Goal: Task Accomplishment & Management: Use online tool/utility

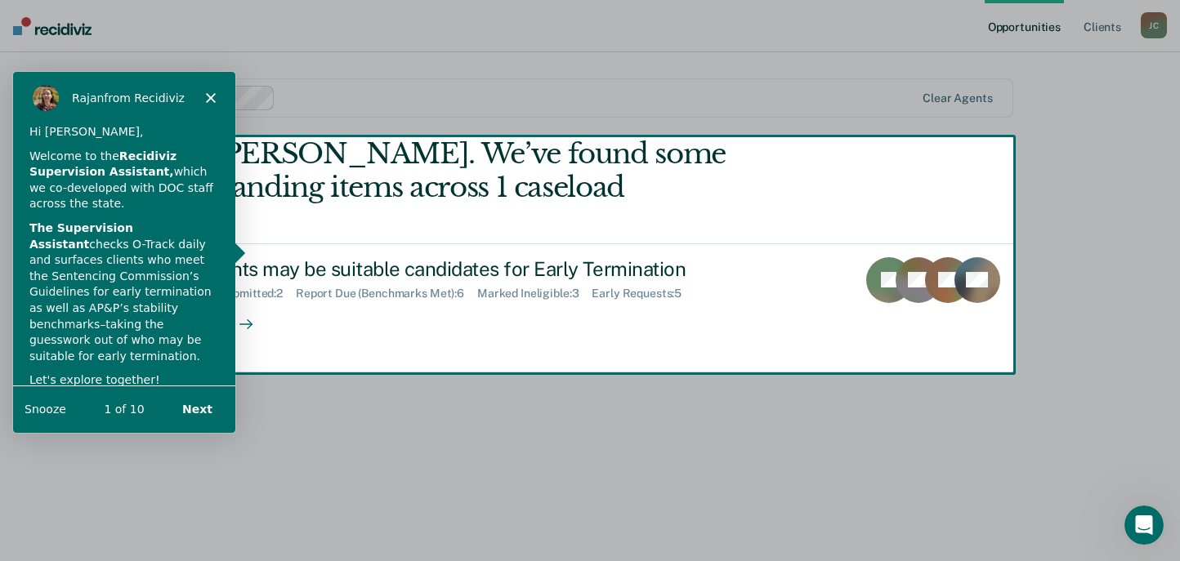
click at [212, 102] on div "[PERSON_NAME] from Recidiviz" at bounding box center [123, 97] width 222 height 52
click at [208, 96] on icon "Close" at bounding box center [210, 97] width 10 height 10
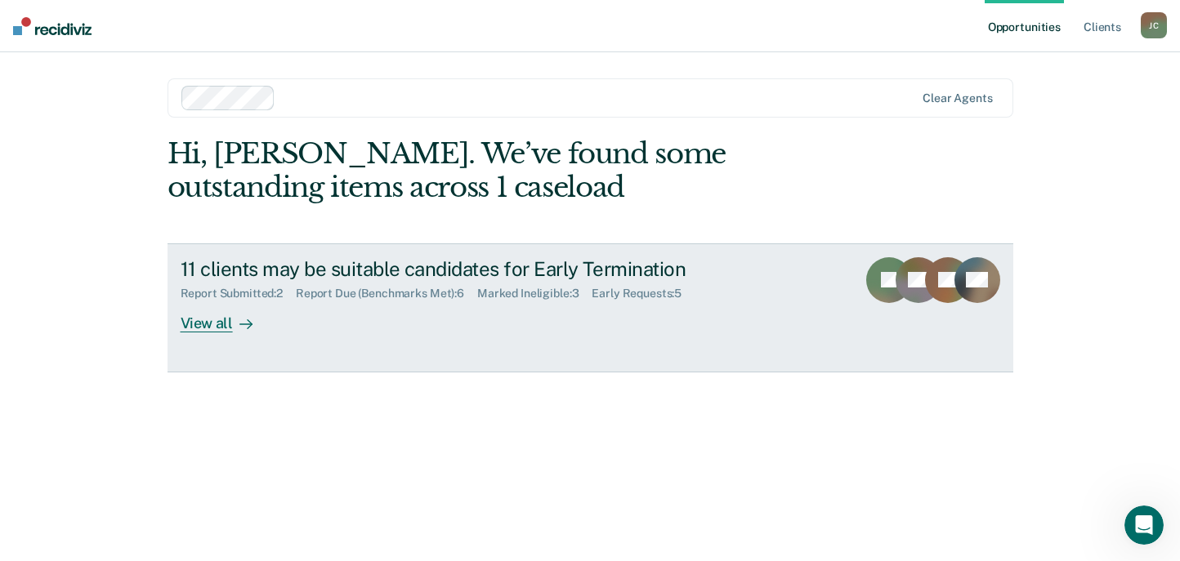
click at [211, 324] on div "View all" at bounding box center [227, 317] width 92 height 32
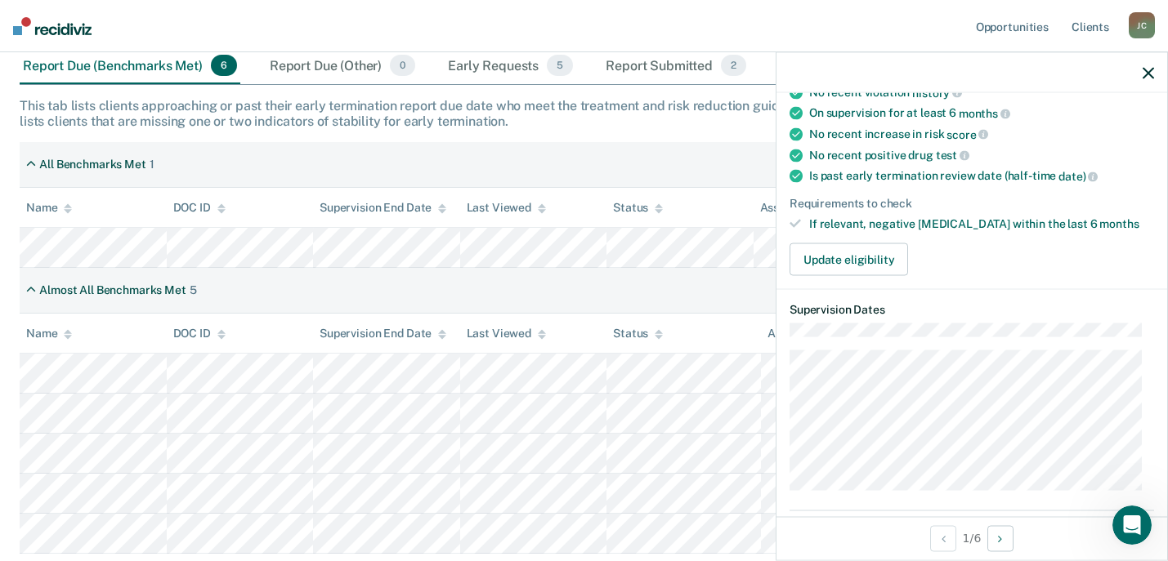
scroll to position [245, 0]
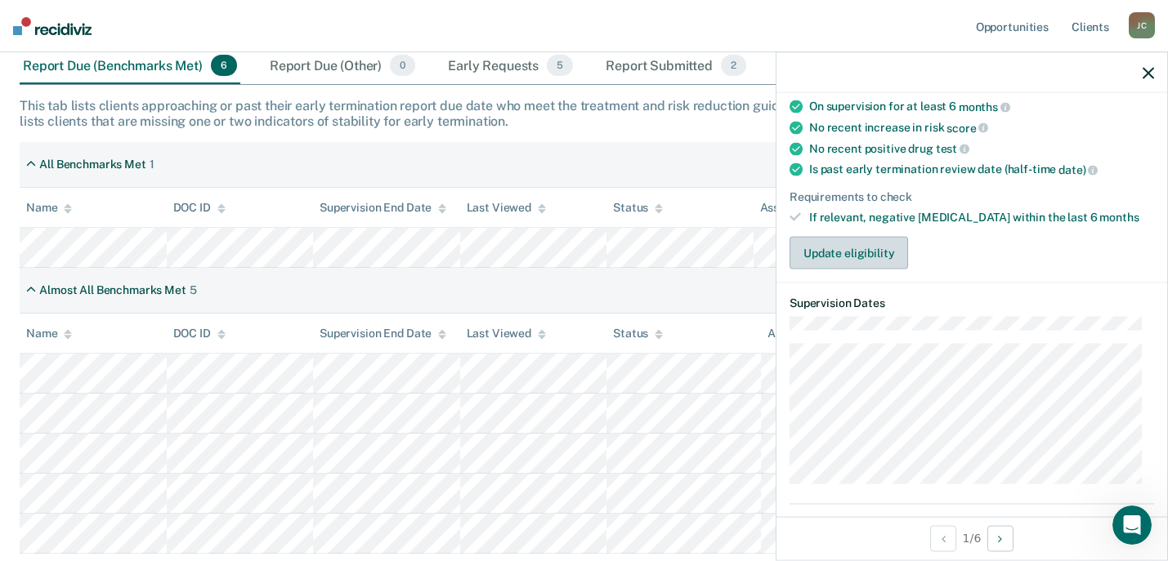
click at [850, 246] on button "Update eligibility" at bounding box center [848, 253] width 119 height 33
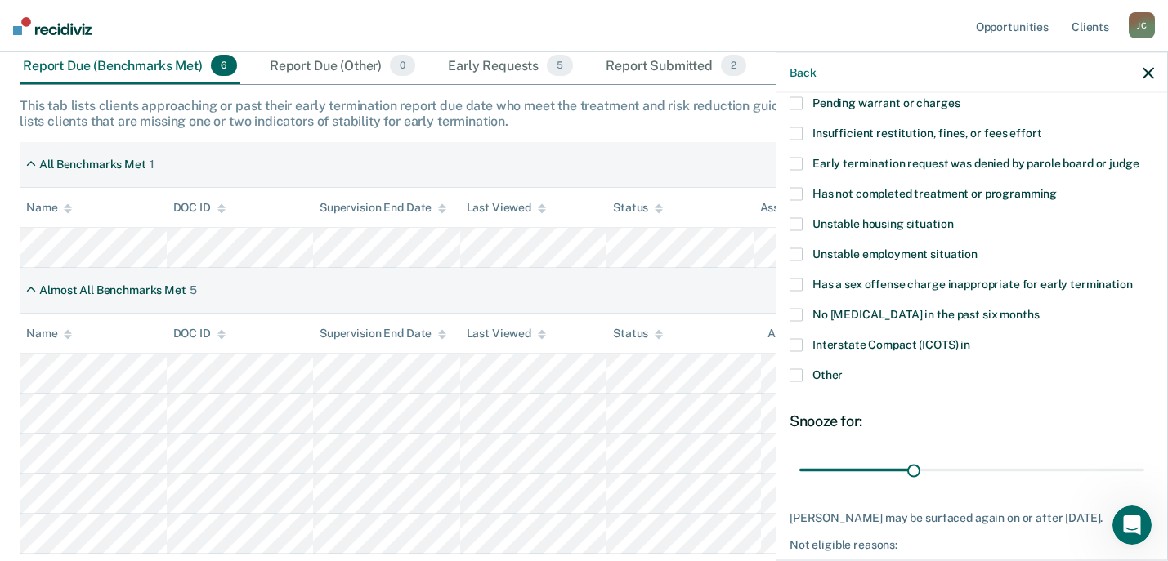
scroll to position [163, 0]
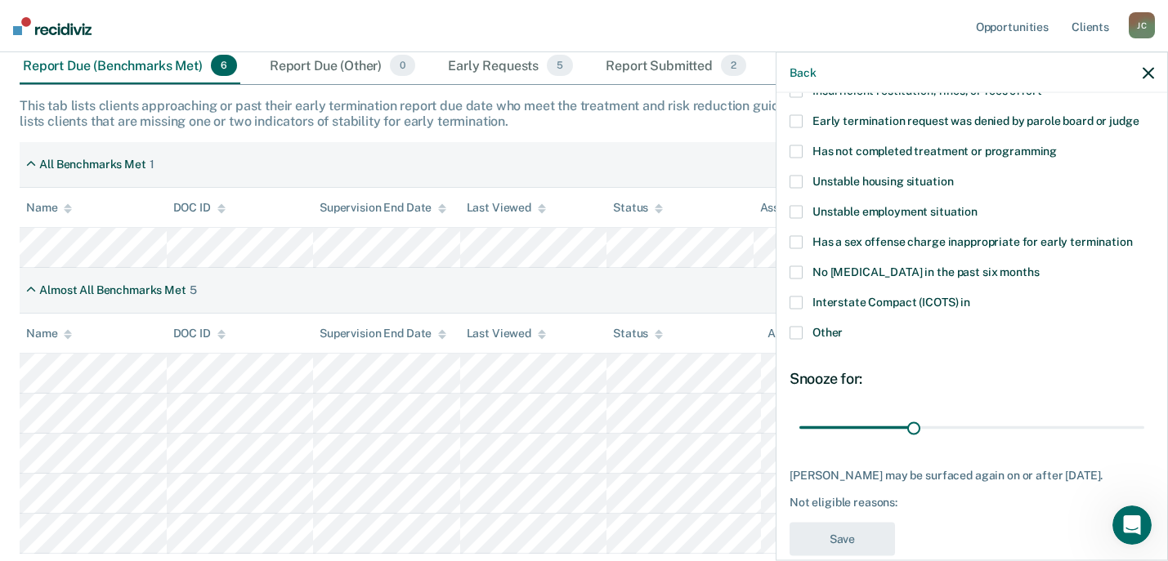
click at [796, 330] on span at bounding box center [795, 333] width 13 height 13
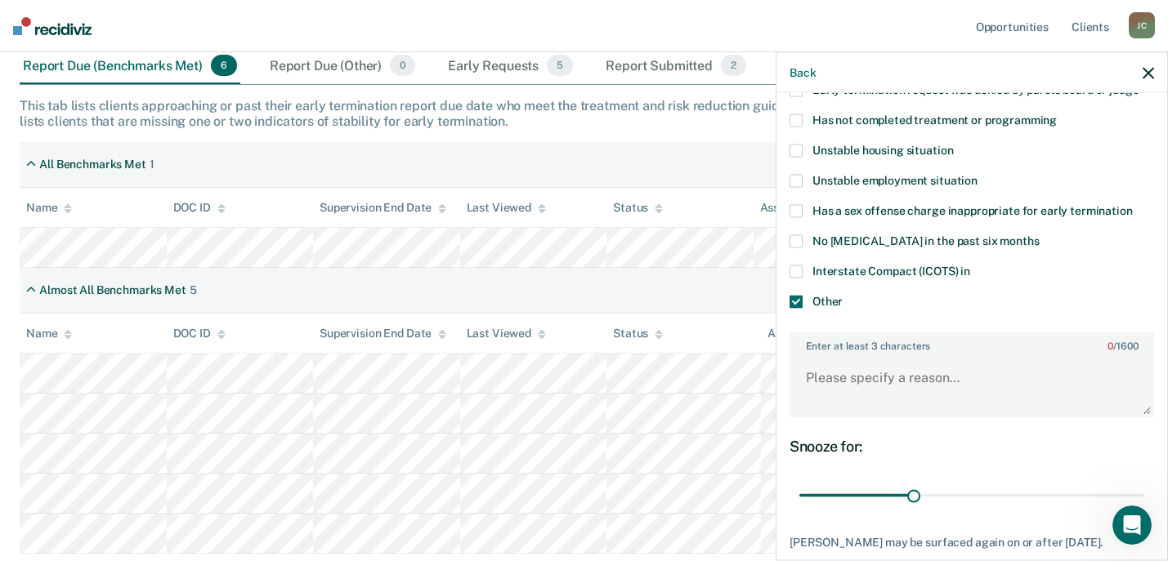
scroll to position [245, 0]
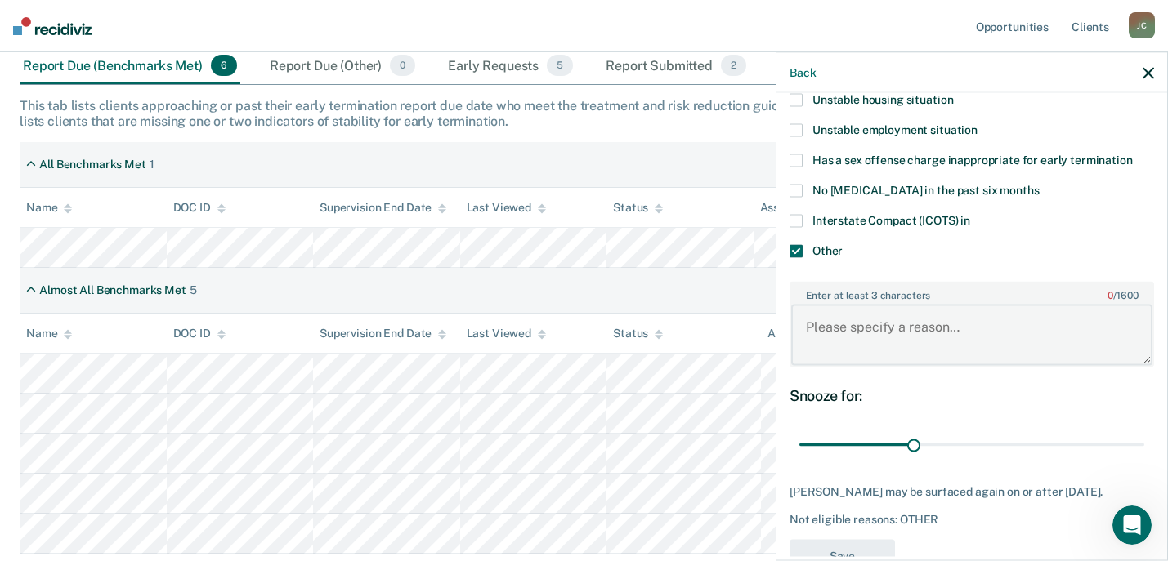
click at [819, 336] on textarea "Enter at least 3 characters 0 / 1600" at bounding box center [971, 335] width 361 height 60
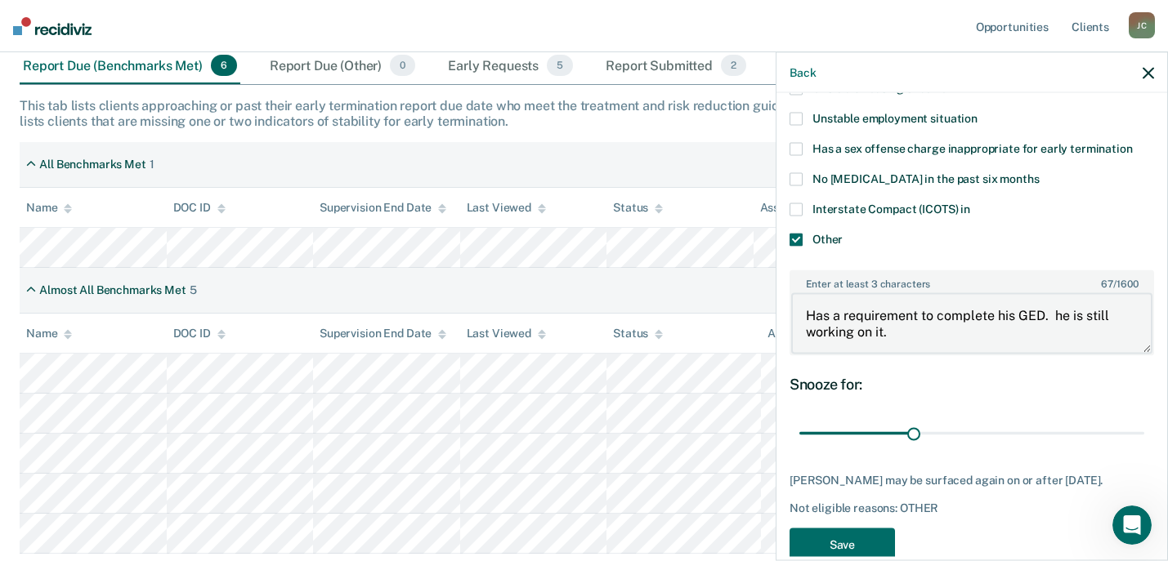
scroll to position [288, 0]
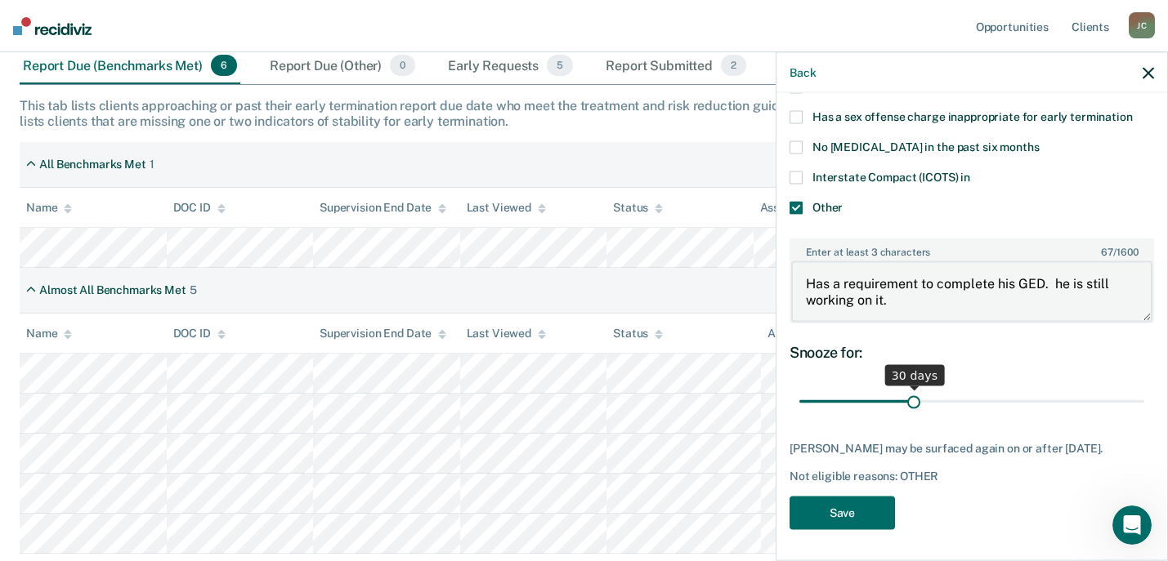
type textarea "Has a requirement to complete his GED. he is still working on it."
drag, startPoint x: 912, startPoint y: 402, endPoint x: 1017, endPoint y: 403, distance: 105.4
type input "60"
click at [1017, 403] on input "range" at bounding box center [971, 401] width 345 height 29
click at [850, 512] on button "Save" at bounding box center [841, 513] width 105 height 34
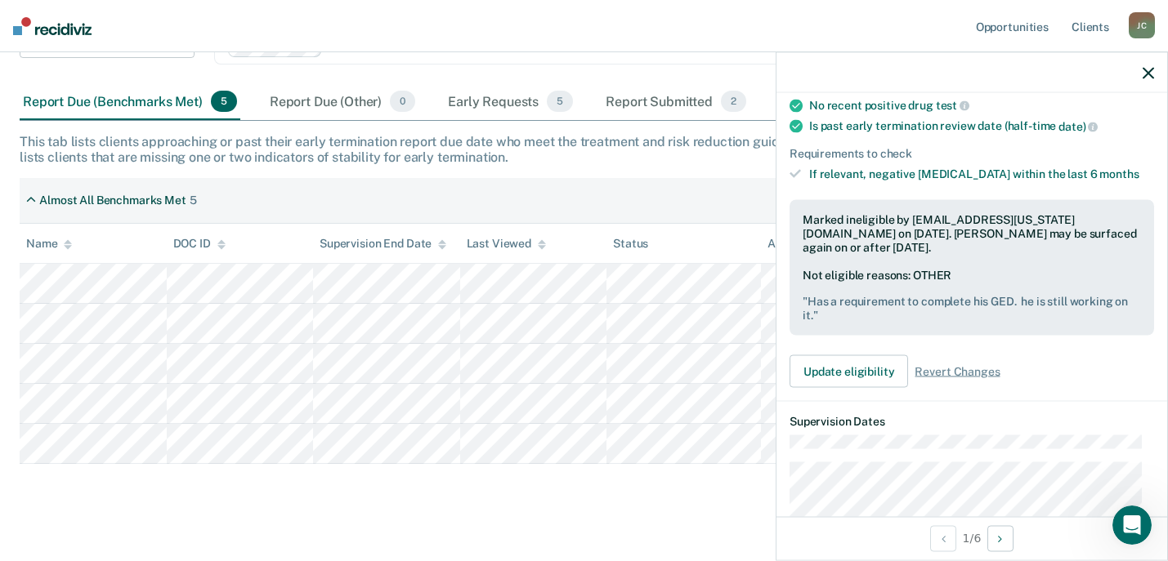
scroll to position [230, 0]
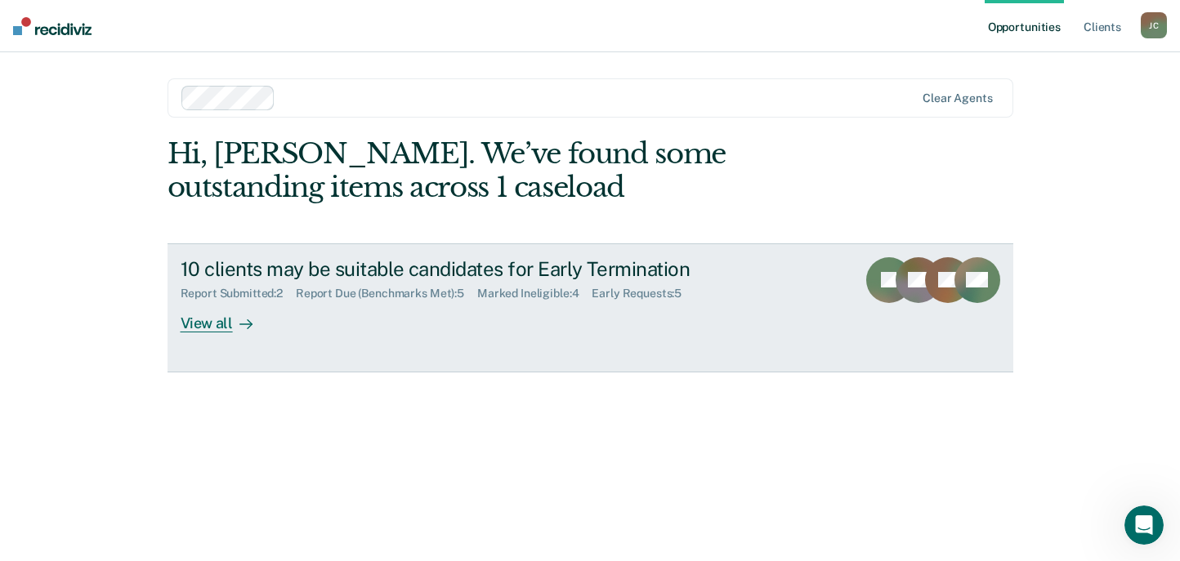
click at [203, 326] on div "View all" at bounding box center [227, 317] width 92 height 32
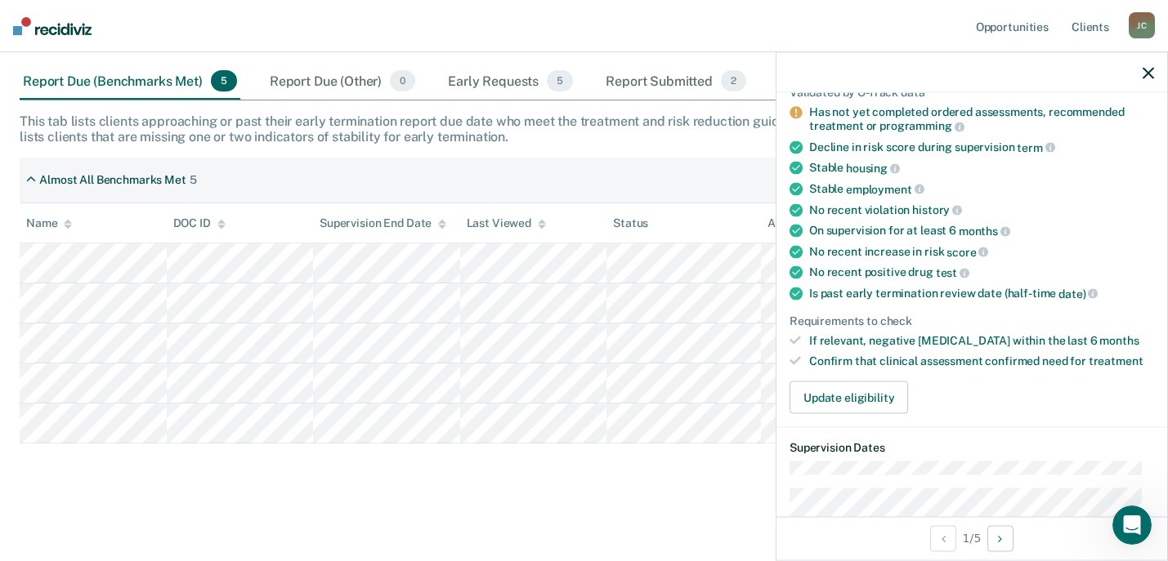
scroll to position [163, 0]
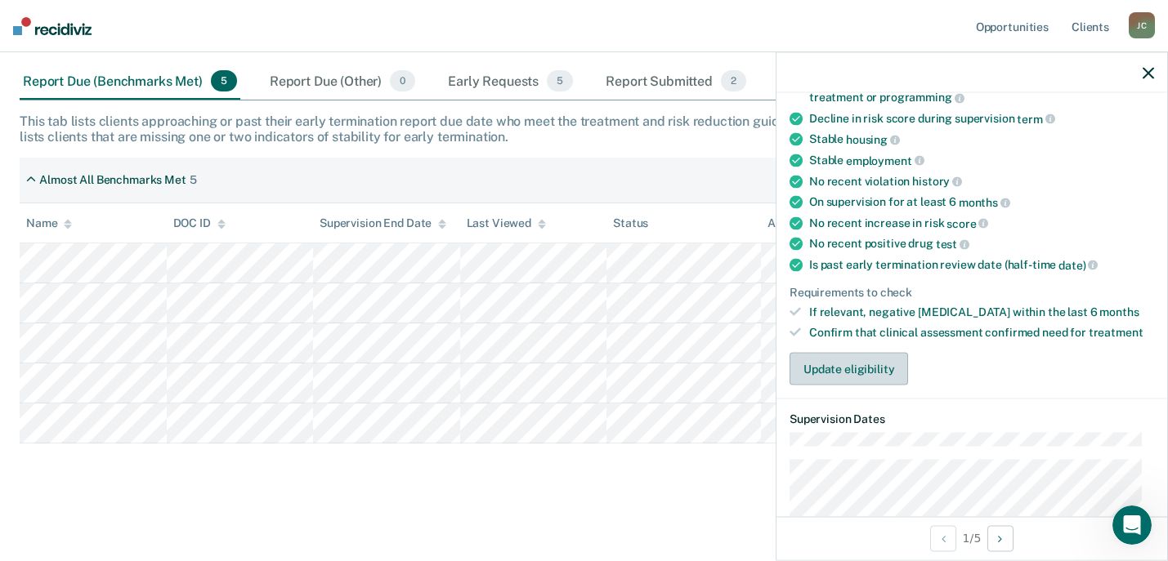
click at [842, 369] on button "Update eligibility" at bounding box center [848, 369] width 119 height 33
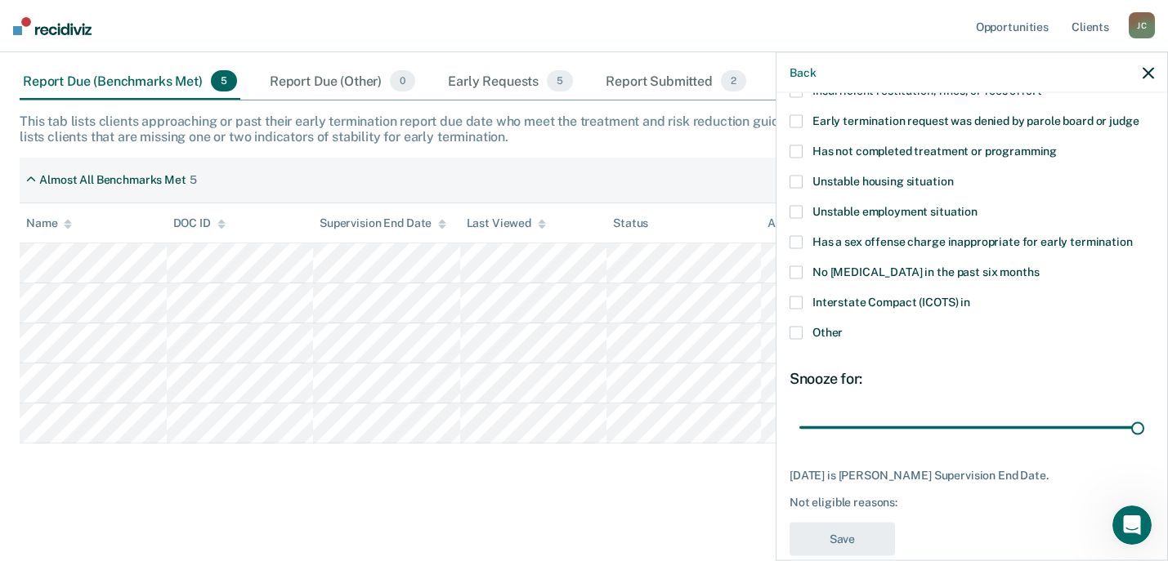
scroll to position [82, 0]
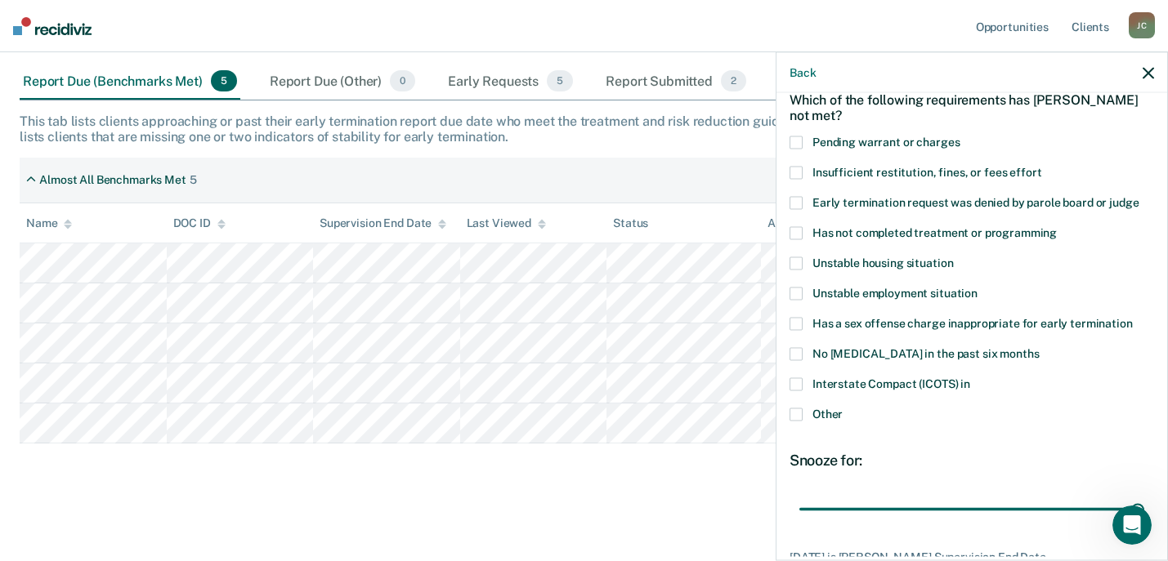
click at [794, 233] on span at bounding box center [795, 233] width 13 height 13
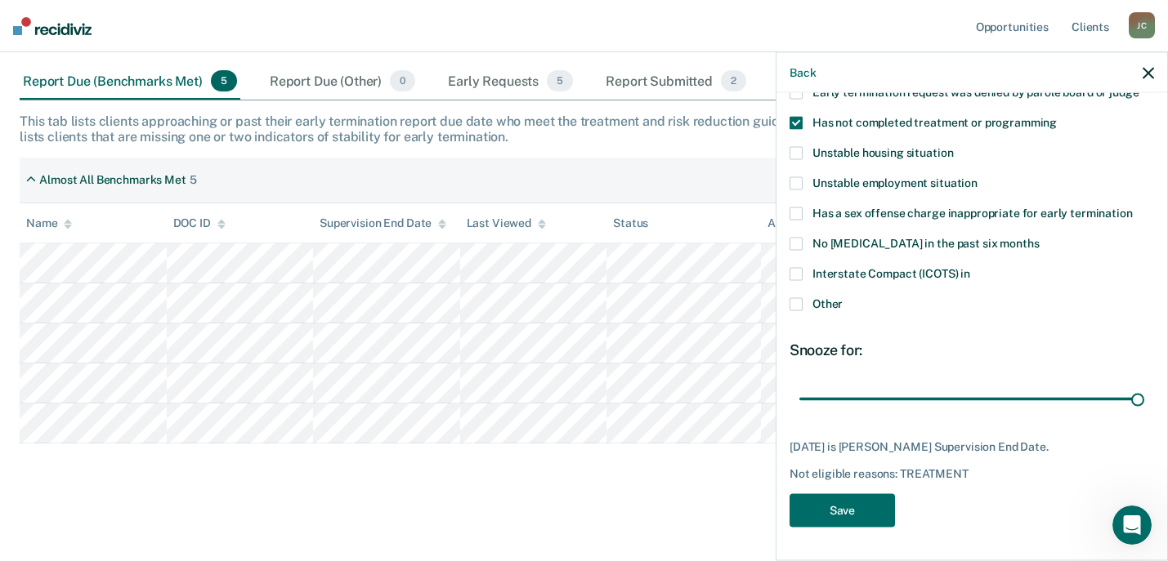
scroll to position [203, 0]
click at [845, 509] on button "Save" at bounding box center [841, 511] width 105 height 34
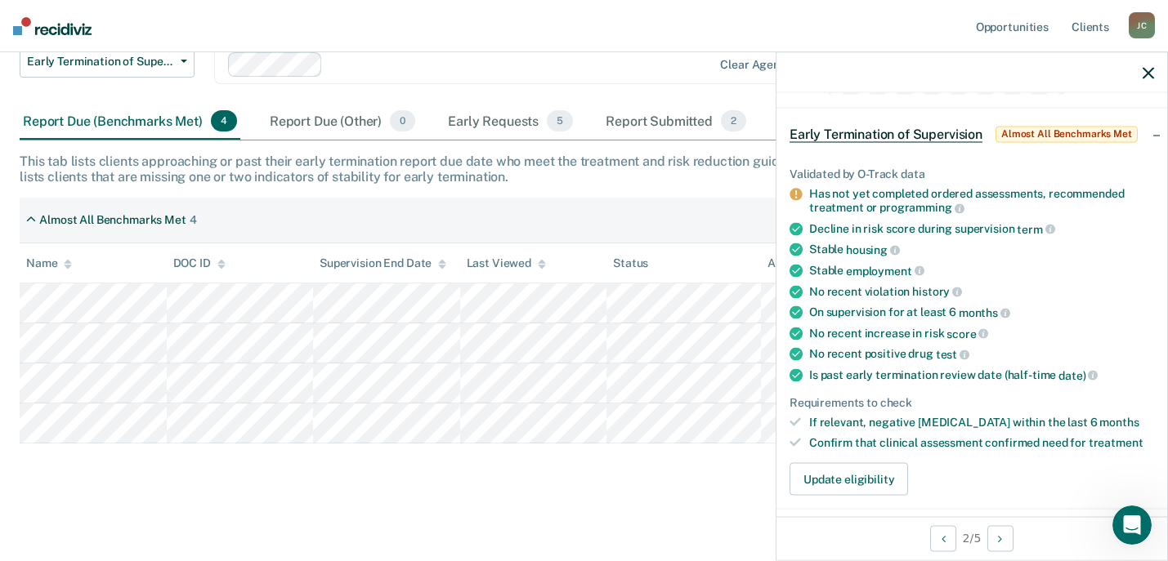
scroll to position [82, 0]
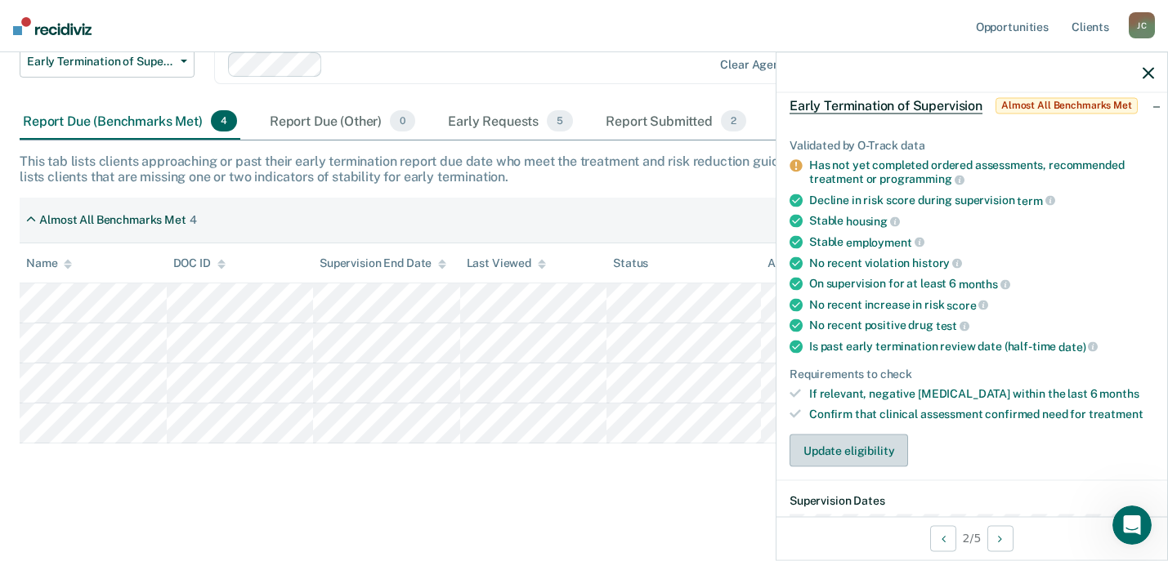
click at [837, 455] on button "Update eligibility" at bounding box center [848, 451] width 119 height 33
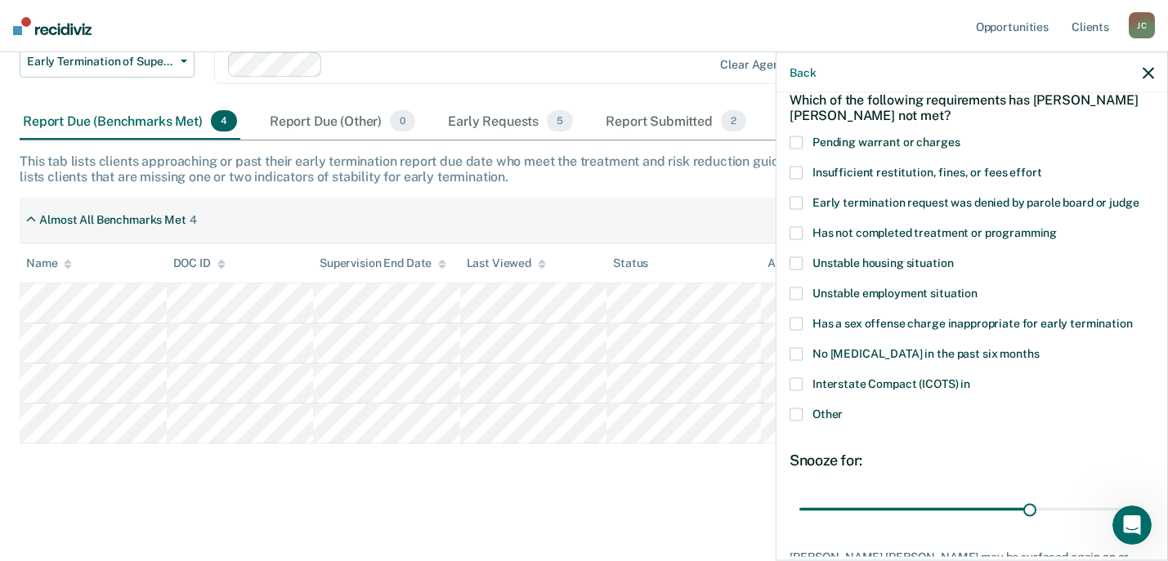
scroll to position [0, 0]
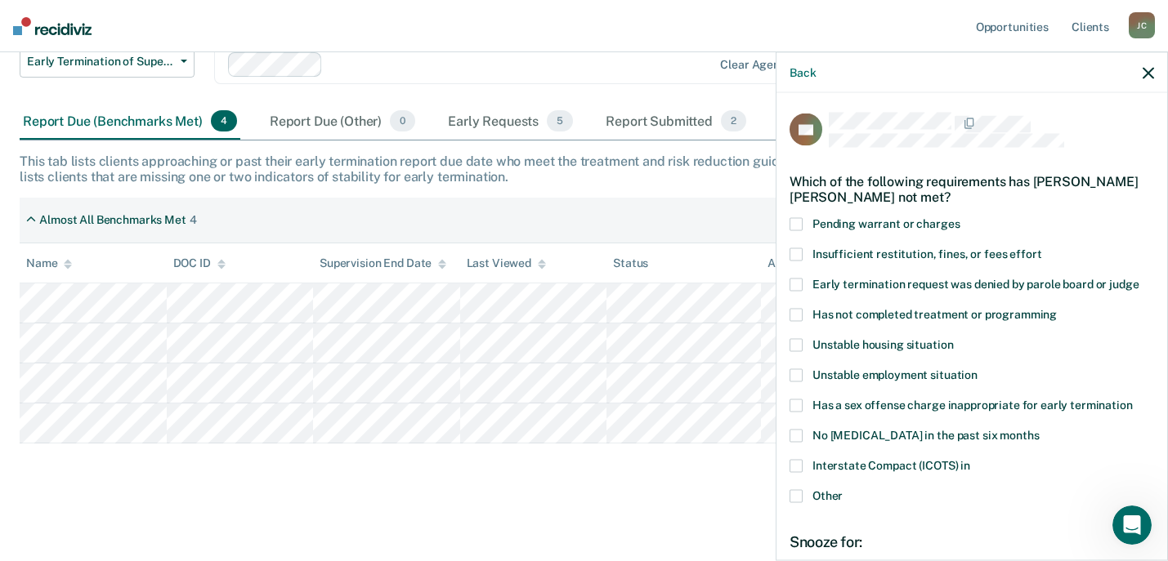
click at [798, 314] on span at bounding box center [795, 315] width 13 height 13
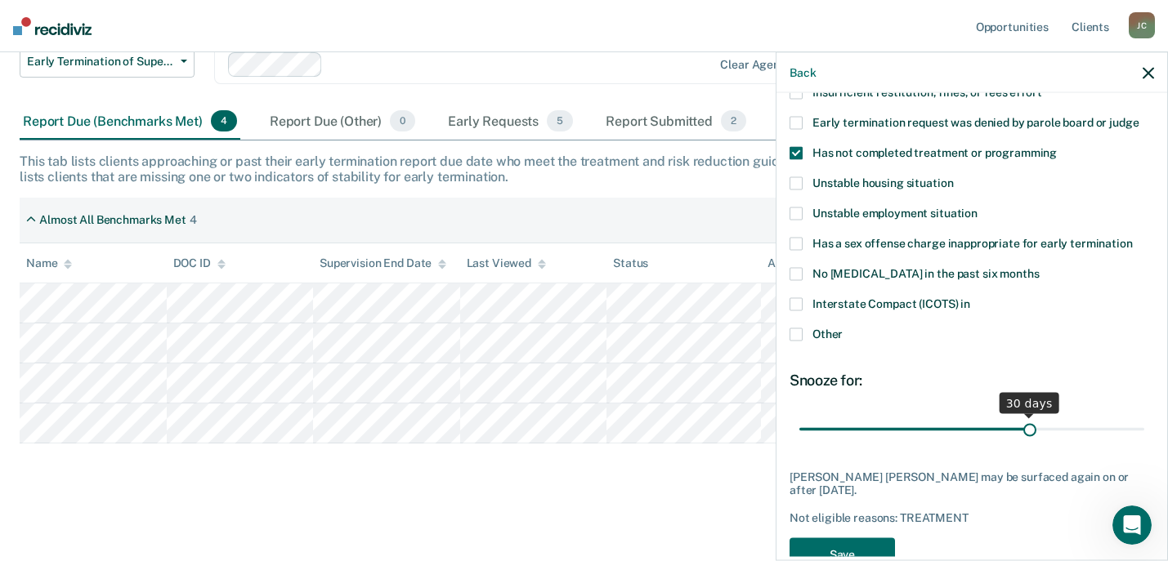
scroll to position [203, 0]
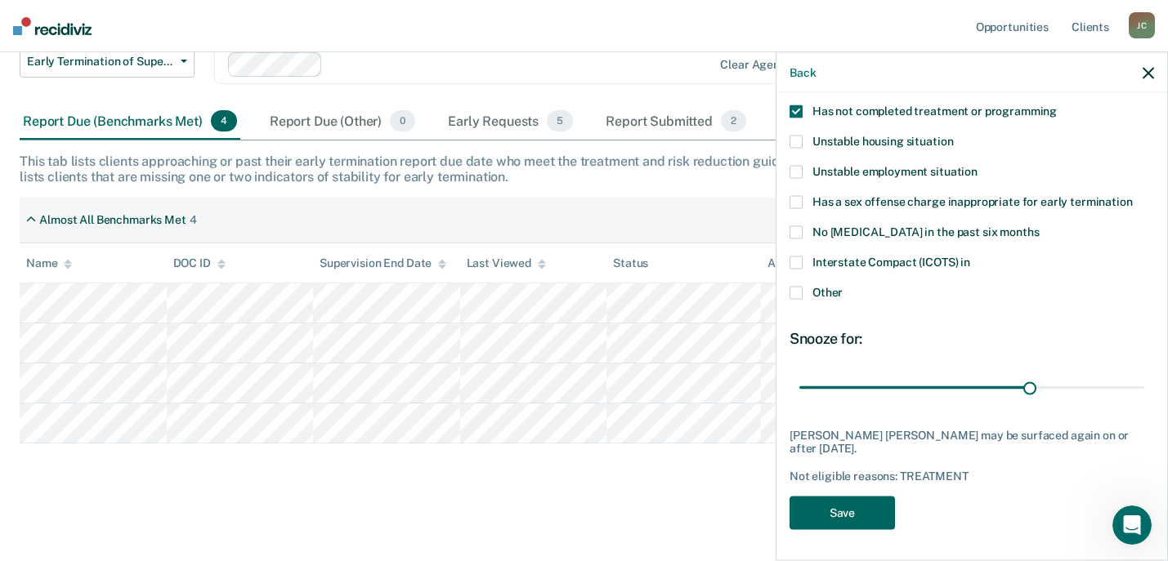
click at [840, 512] on button "Save" at bounding box center [841, 513] width 105 height 34
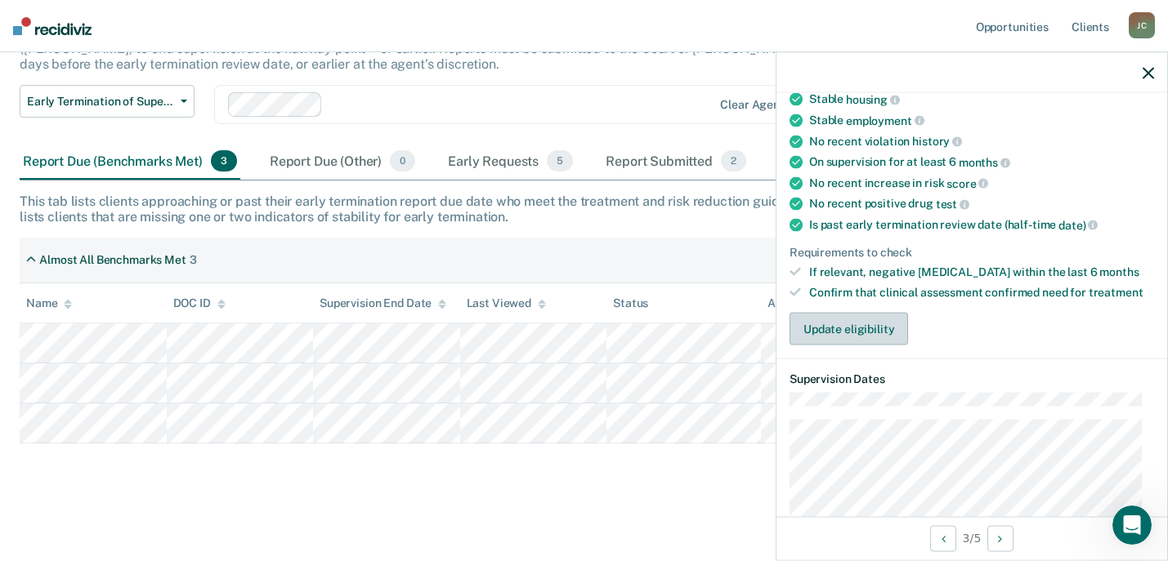
click at [833, 328] on button "Update eligibility" at bounding box center [848, 329] width 119 height 33
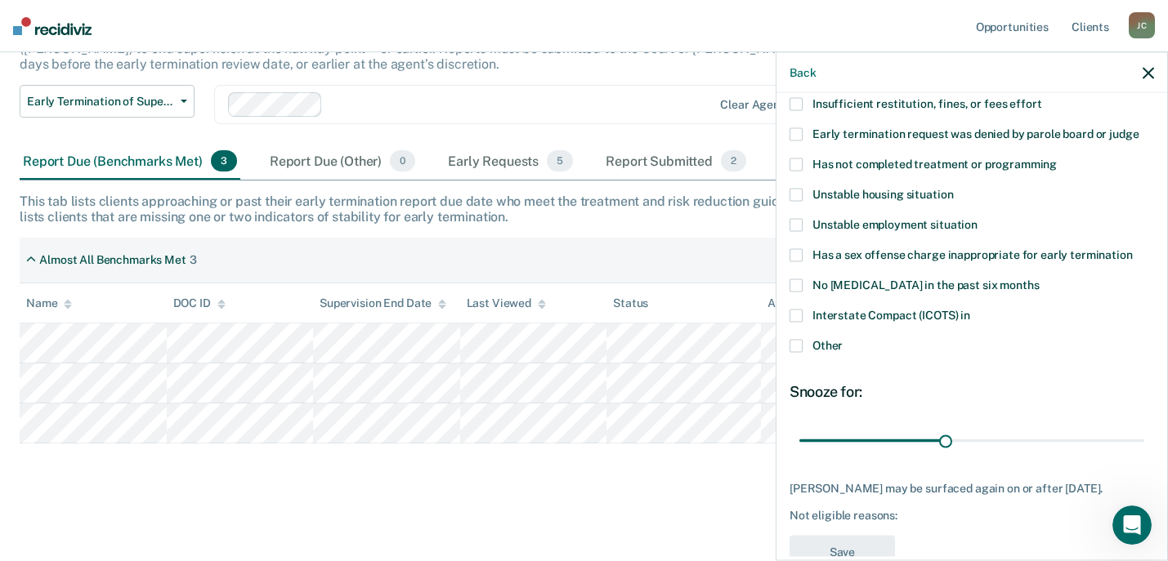
scroll to position [122, 0]
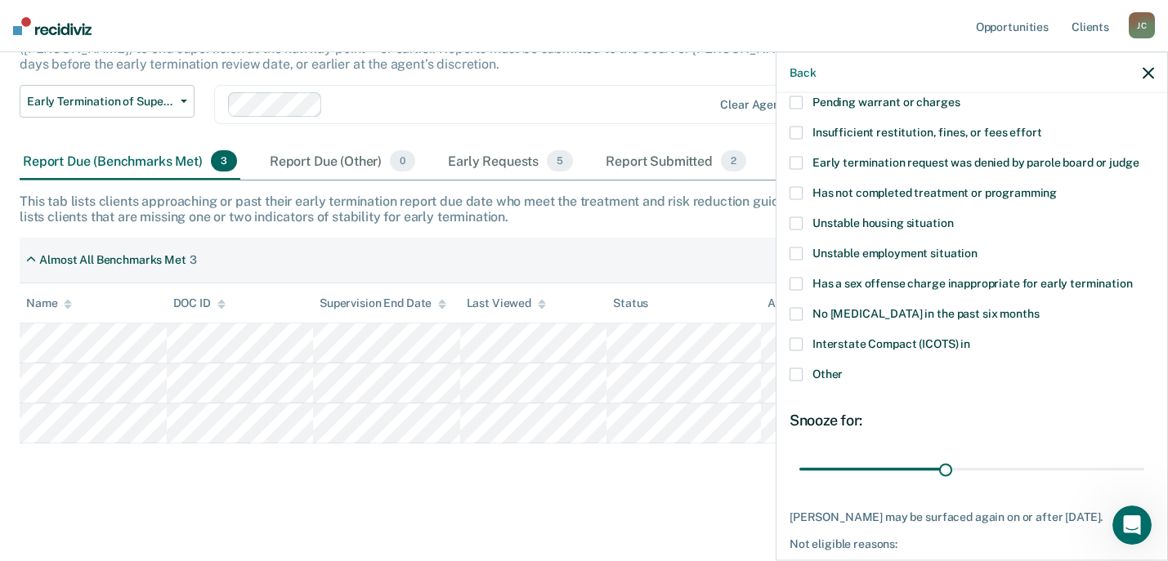
click at [799, 190] on span at bounding box center [795, 193] width 13 height 13
drag, startPoint x: 942, startPoint y: 466, endPoint x: 1080, endPoint y: 472, distance: 138.3
type input "60"
click at [1080, 472] on input "range" at bounding box center [971, 469] width 345 height 29
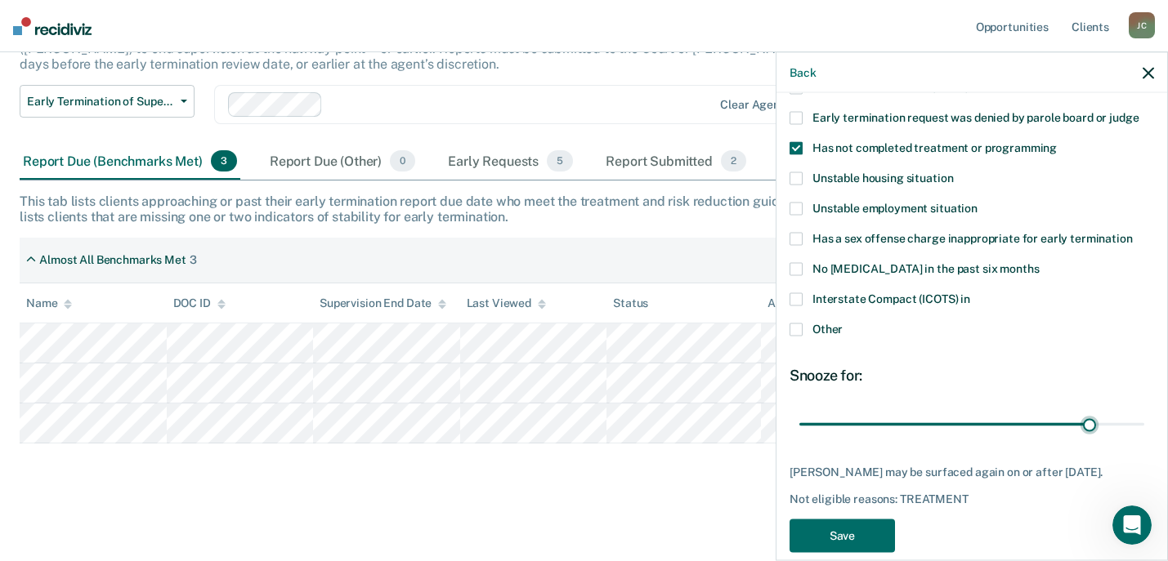
scroll to position [190, 0]
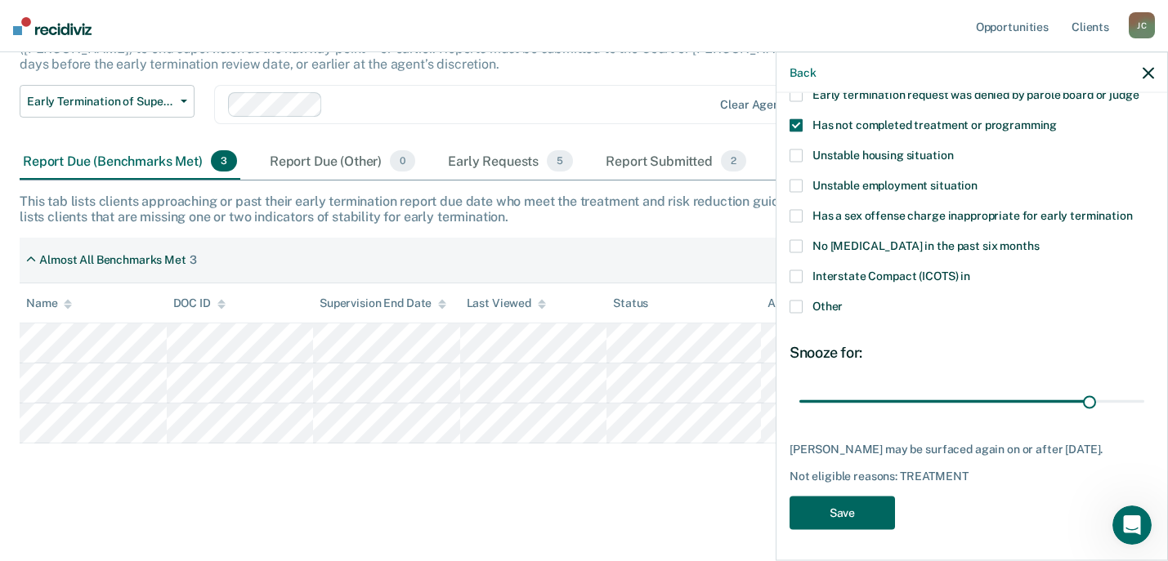
click at [847, 509] on button "Save" at bounding box center [841, 514] width 105 height 34
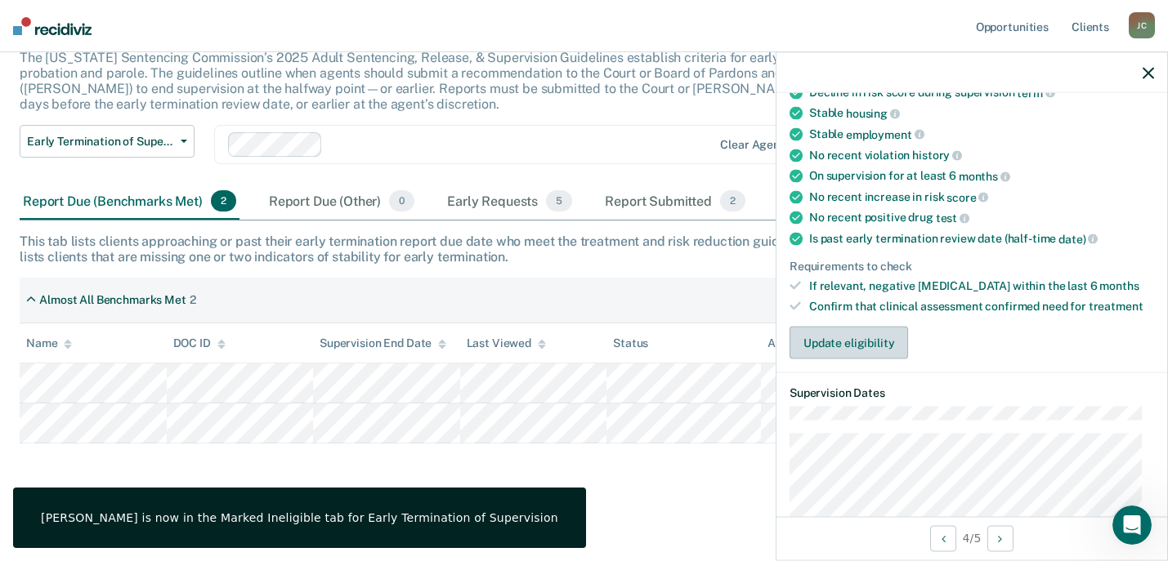
click at [829, 346] on button "Update eligibility" at bounding box center [848, 343] width 119 height 33
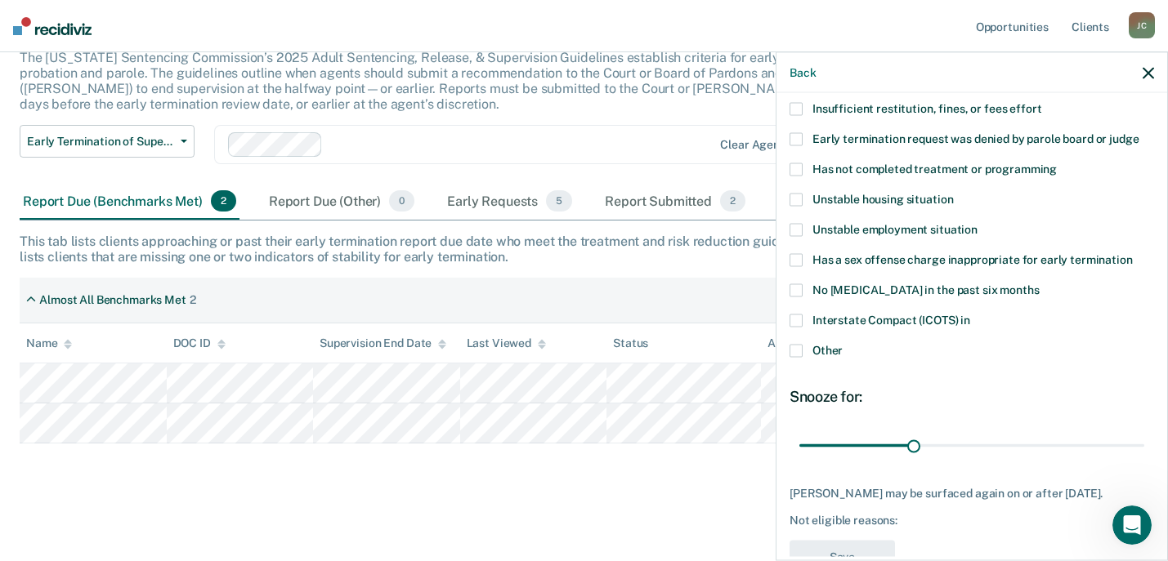
scroll to position [108, 0]
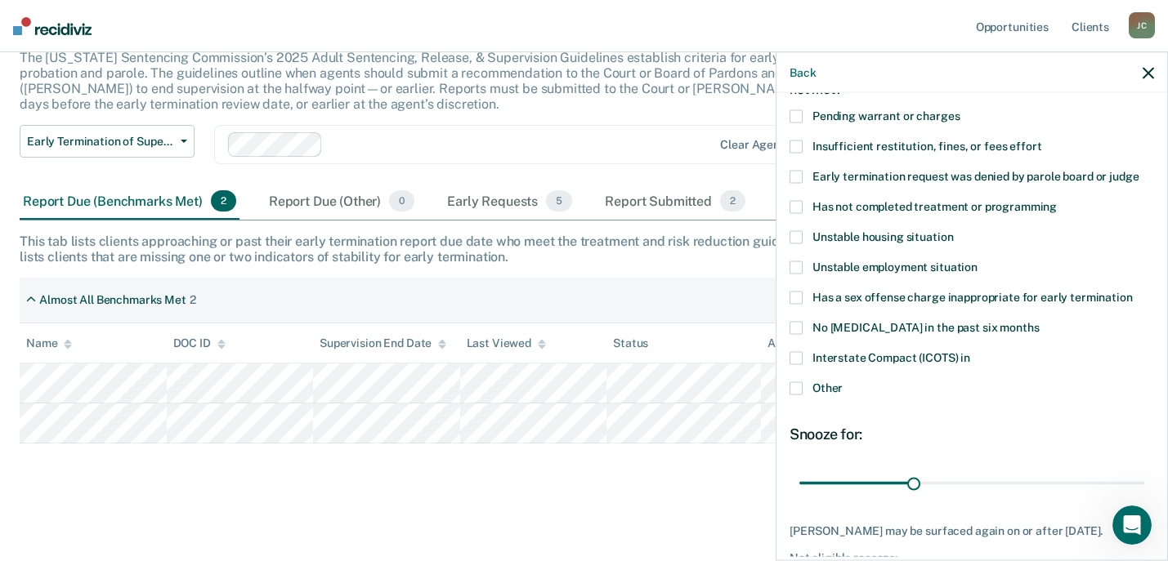
click at [798, 203] on span at bounding box center [795, 207] width 13 height 13
drag, startPoint x: 910, startPoint y: 485, endPoint x: 1145, endPoint y: 482, distance: 235.4
type input "90"
click at [1144, 482] on input "range" at bounding box center [971, 483] width 345 height 29
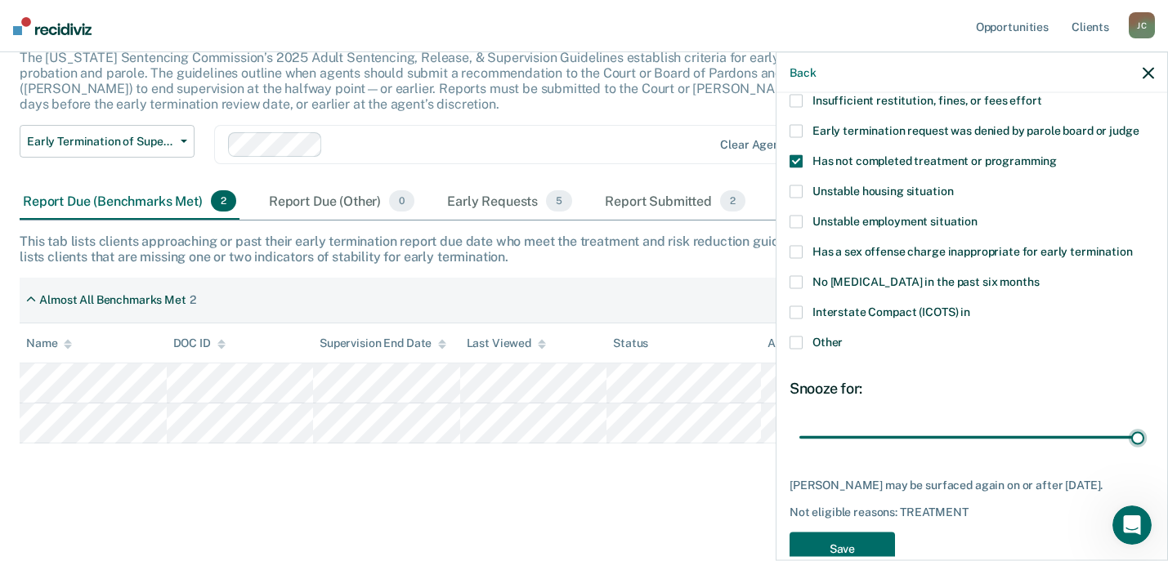
scroll to position [190, 0]
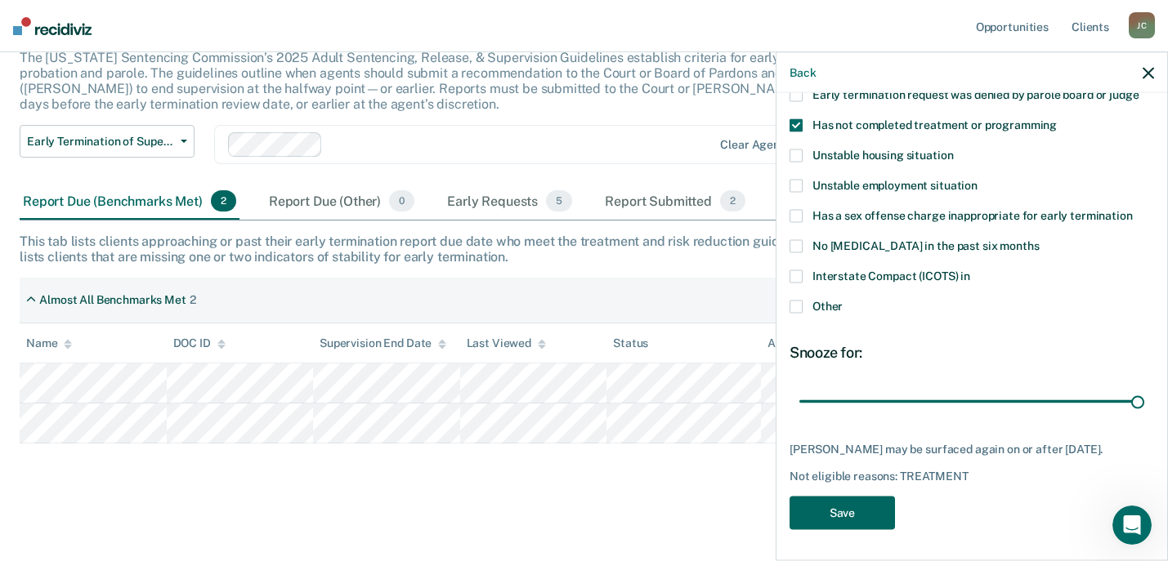
click at [843, 506] on button "Save" at bounding box center [841, 514] width 105 height 34
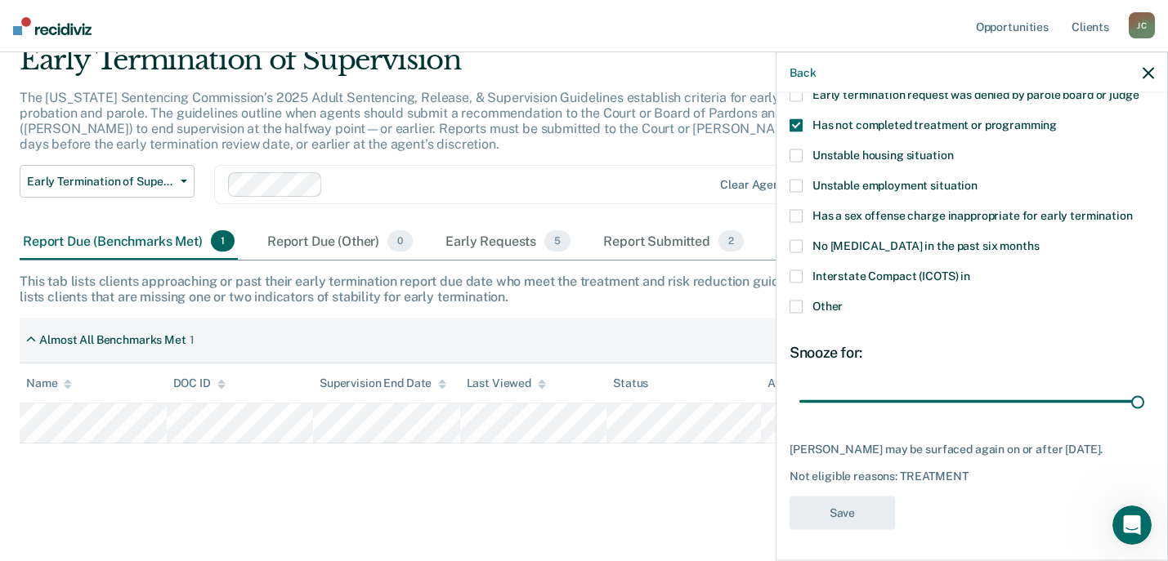
scroll to position [69, 0]
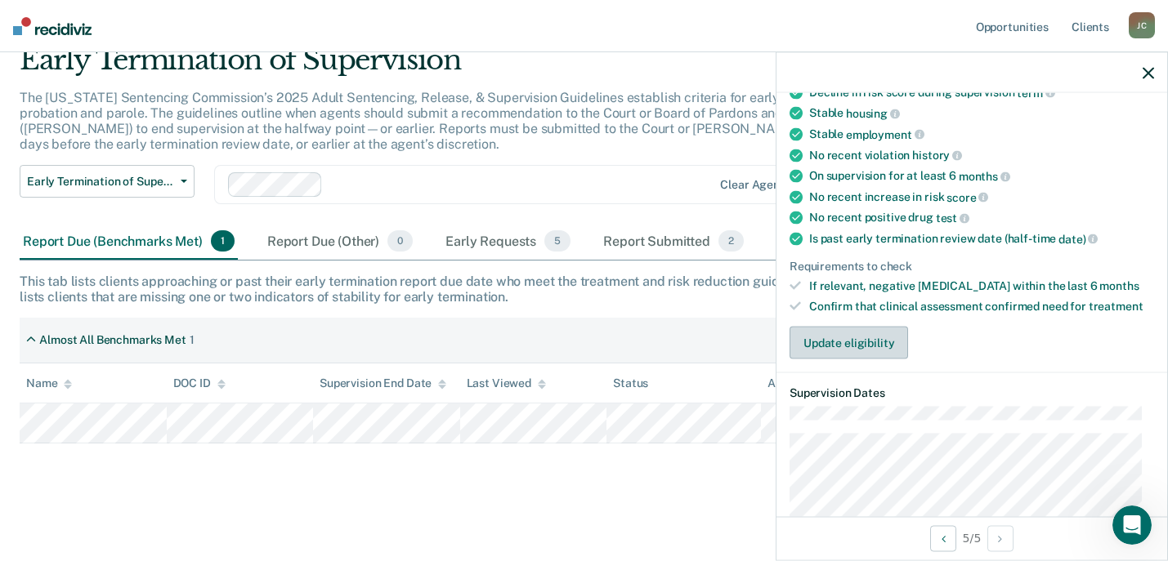
click at [837, 343] on button "Update eligibility" at bounding box center [848, 343] width 119 height 33
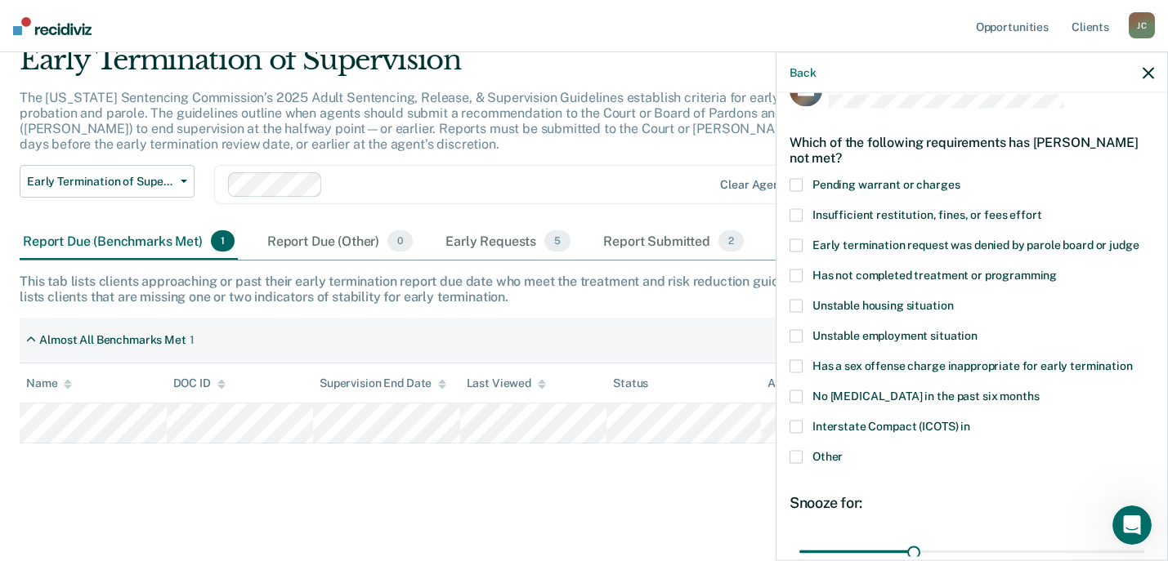
scroll to position [26, 0]
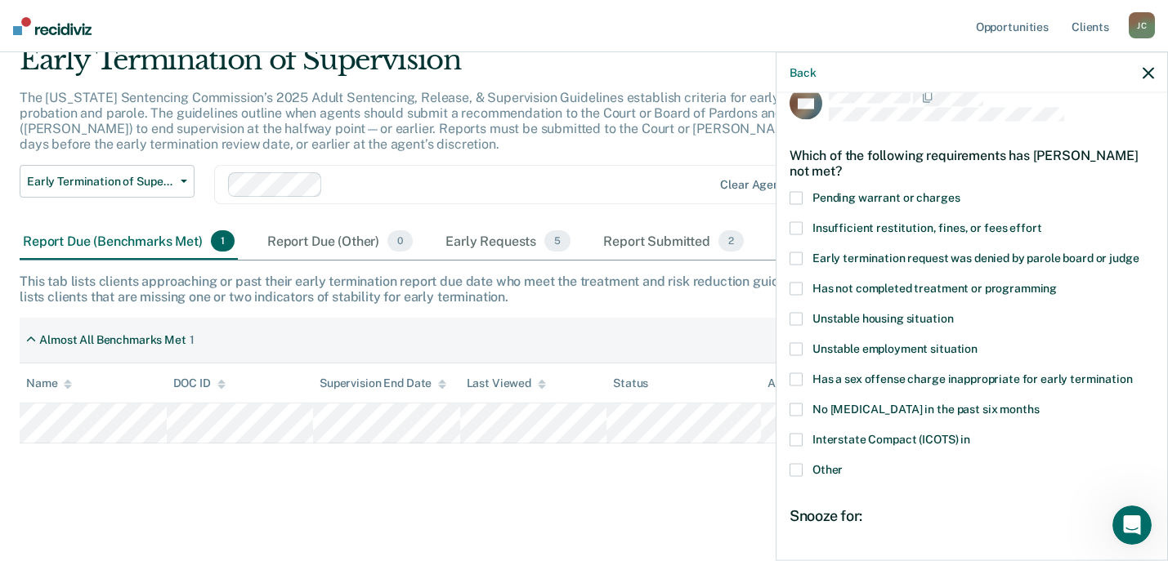
click at [794, 286] on span at bounding box center [795, 289] width 13 height 13
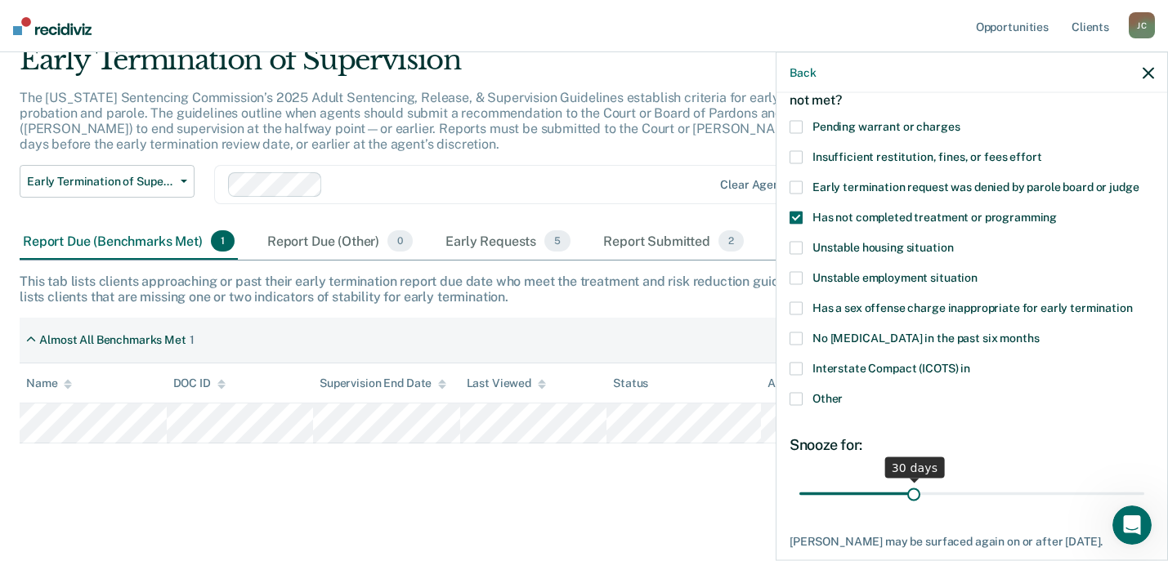
scroll to position [190, 0]
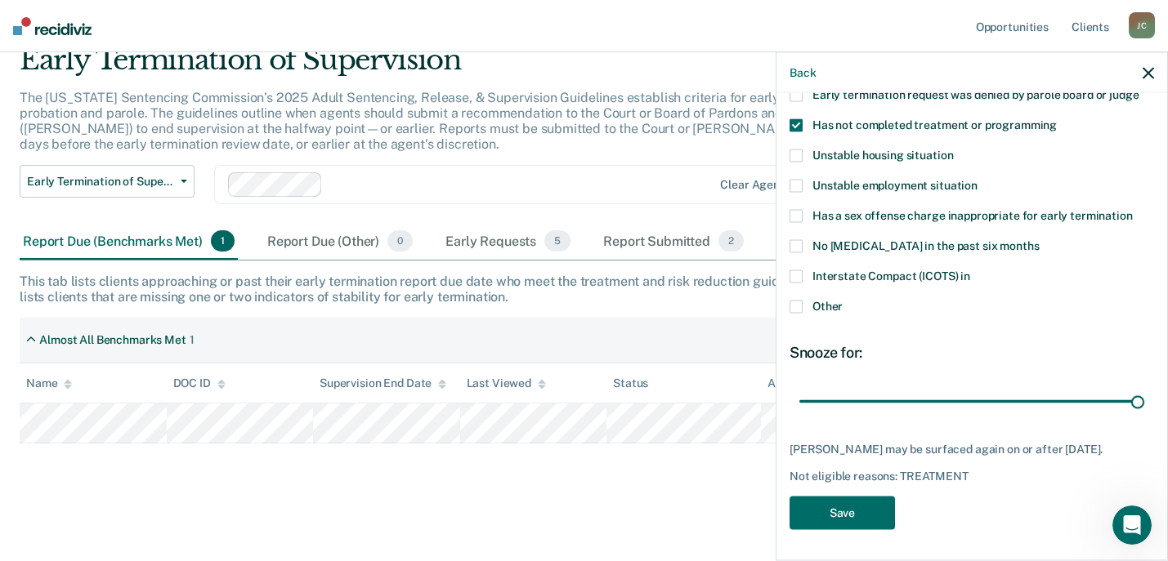
drag, startPoint x: 910, startPoint y: 401, endPoint x: 1136, endPoint y: 387, distance: 226.9
type input "90"
click at [1137, 387] on input "range" at bounding box center [971, 401] width 345 height 29
click at [864, 508] on button "Save" at bounding box center [841, 514] width 105 height 34
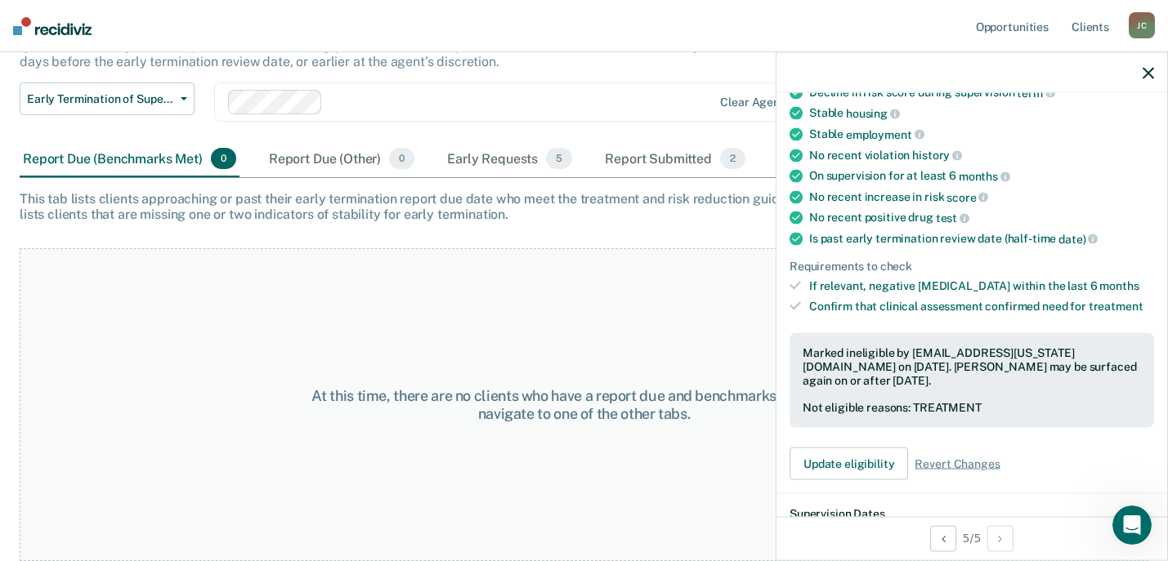
scroll to position [70, 0]
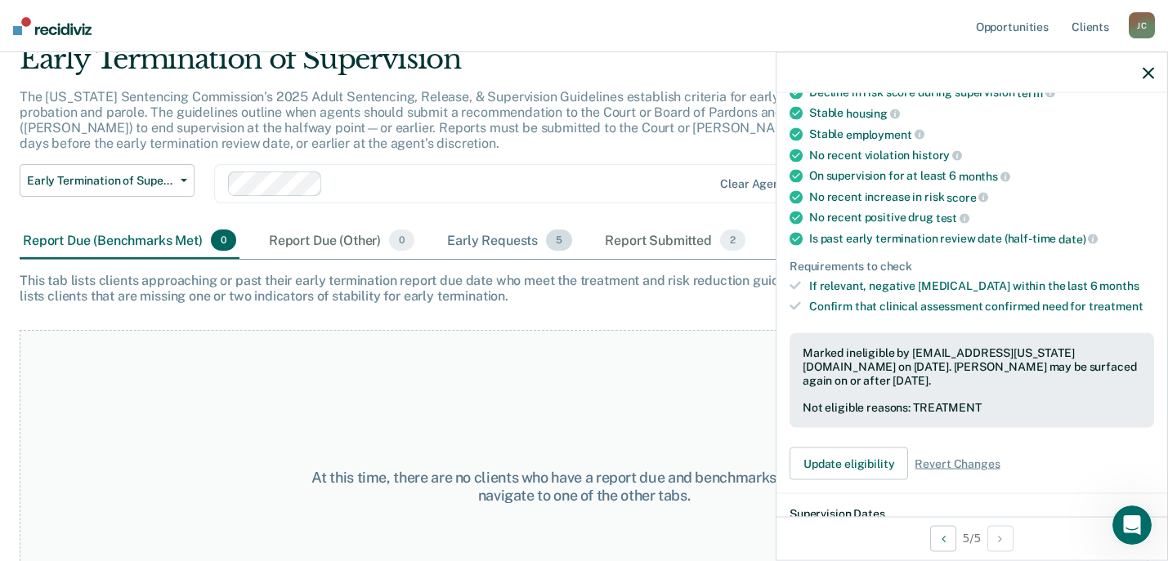
click at [523, 244] on div "Early Requests 5" at bounding box center [510, 241] width 132 height 36
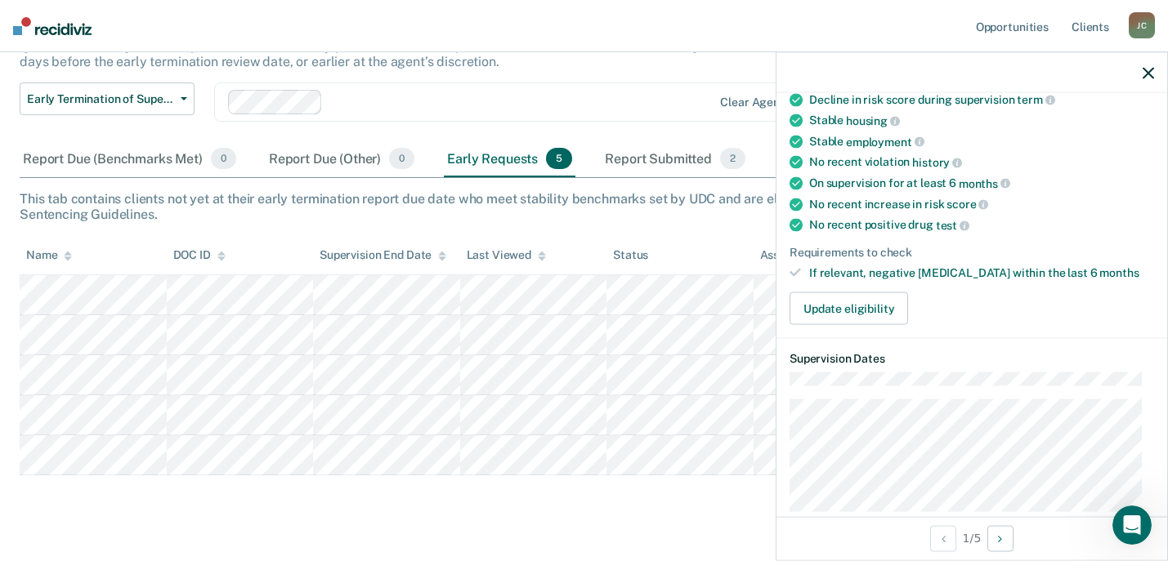
scroll to position [197, 0]
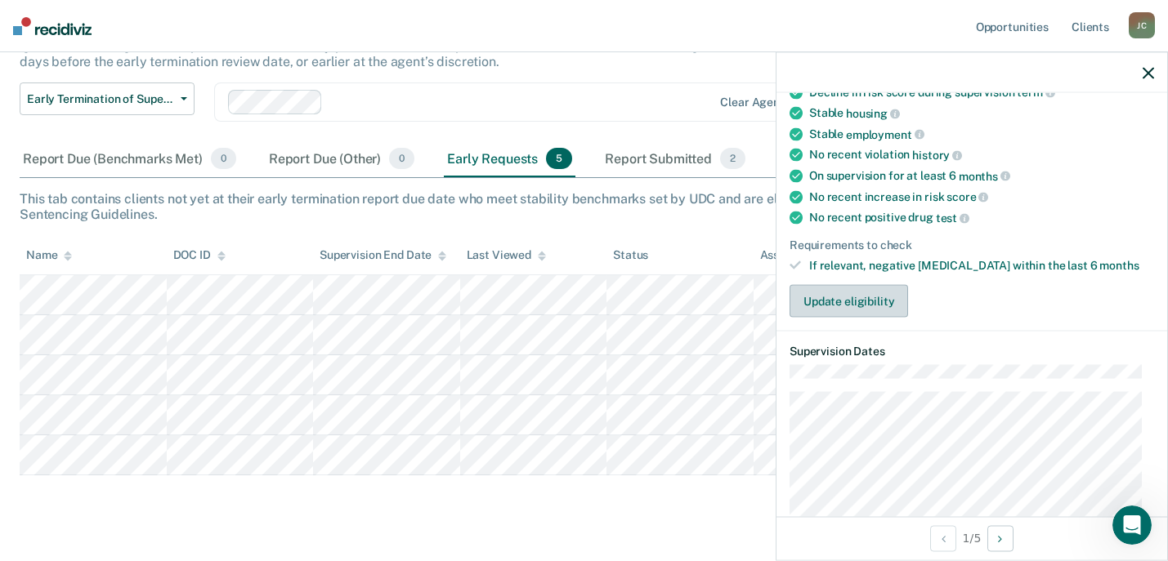
click at [838, 297] on button "Update eligibility" at bounding box center [848, 301] width 119 height 33
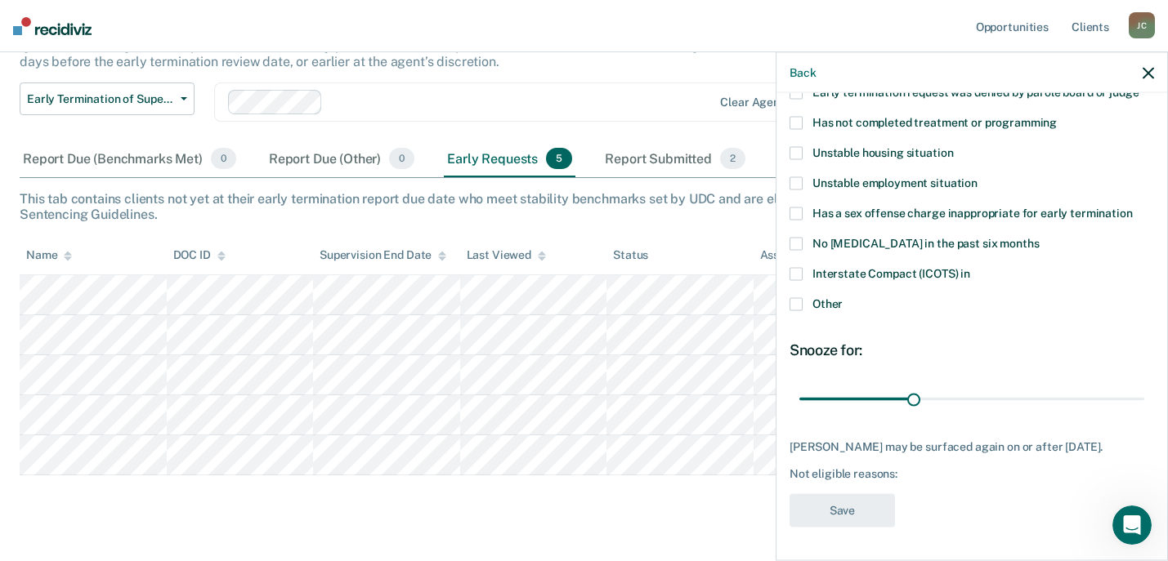
click at [797, 208] on span at bounding box center [795, 214] width 13 height 13
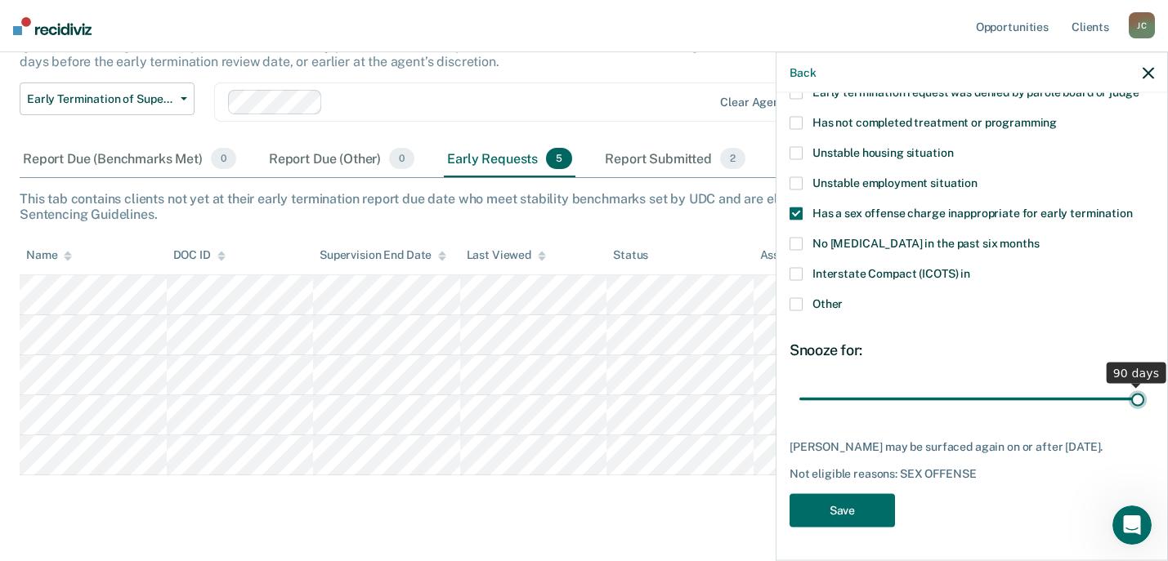
drag, startPoint x: 908, startPoint y: 390, endPoint x: 1141, endPoint y: 398, distance: 233.1
type input "90"
click at [1141, 398] on input "range" at bounding box center [971, 399] width 345 height 29
click at [827, 523] on button "Save" at bounding box center [841, 511] width 105 height 34
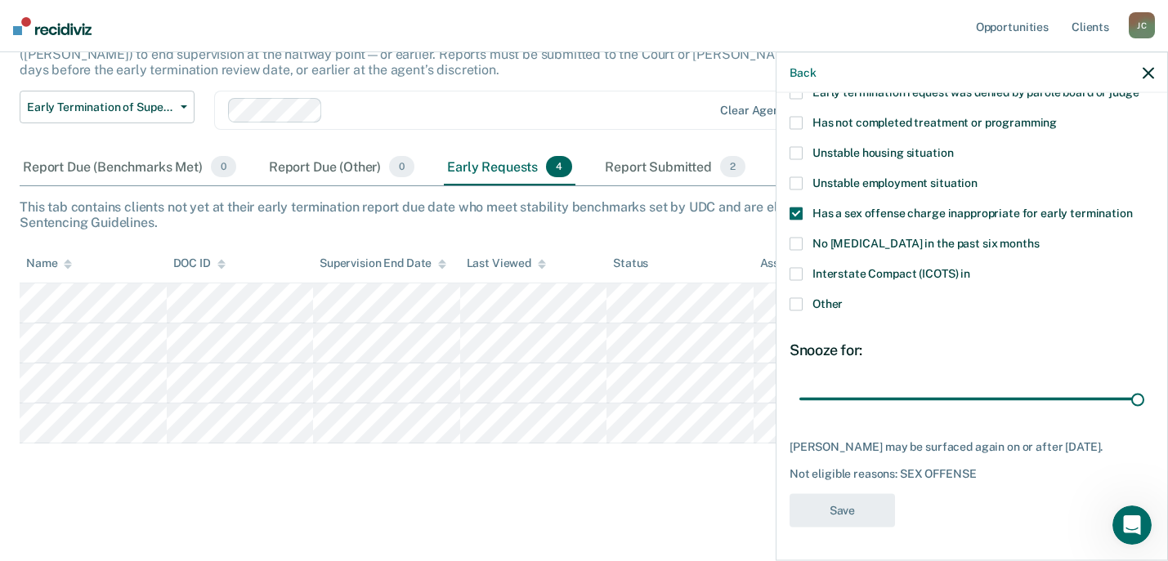
scroll to position [144, 0]
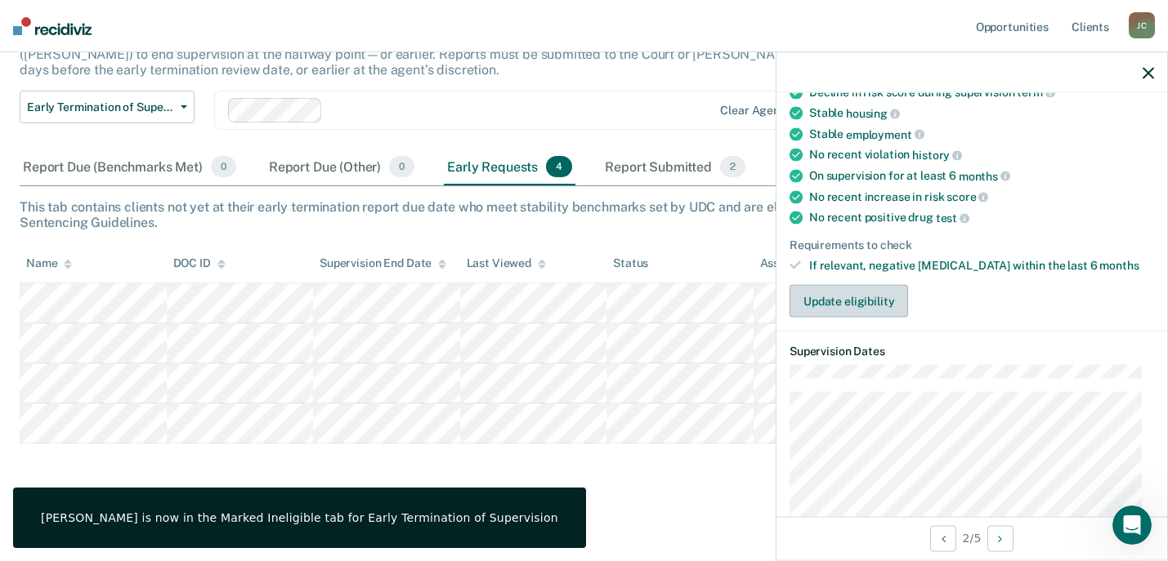
click at [839, 303] on button "Update eligibility" at bounding box center [848, 301] width 119 height 33
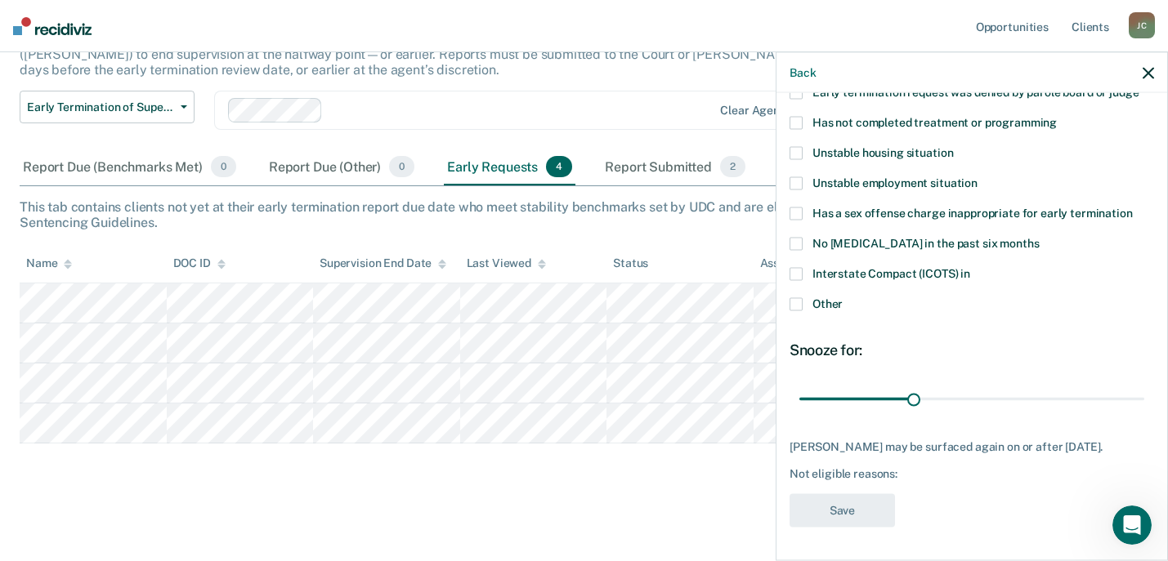
scroll to position [115, 0]
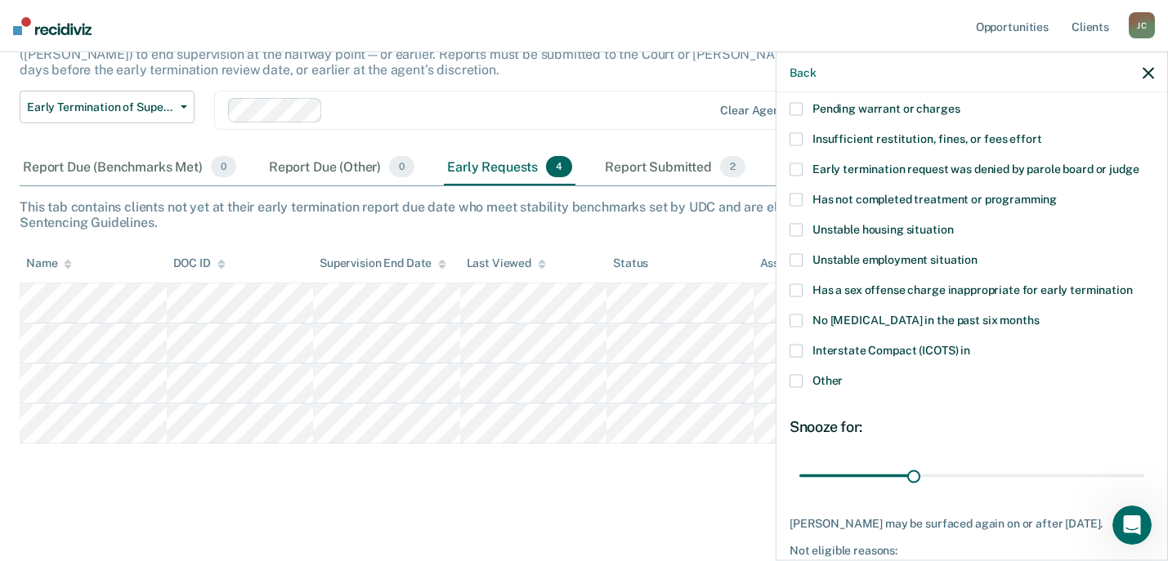
click at [799, 286] on span at bounding box center [795, 290] width 13 height 13
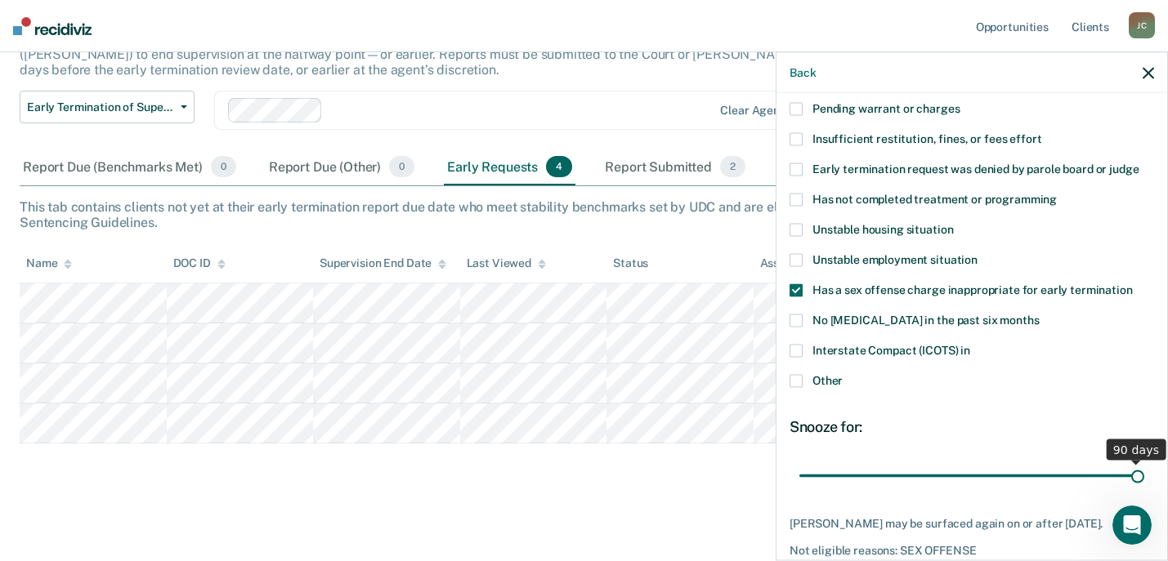
drag, startPoint x: 910, startPoint y: 479, endPoint x: 1139, endPoint y: 463, distance: 230.2
type input "90"
click at [1139, 463] on input "range" at bounding box center [971, 476] width 345 height 29
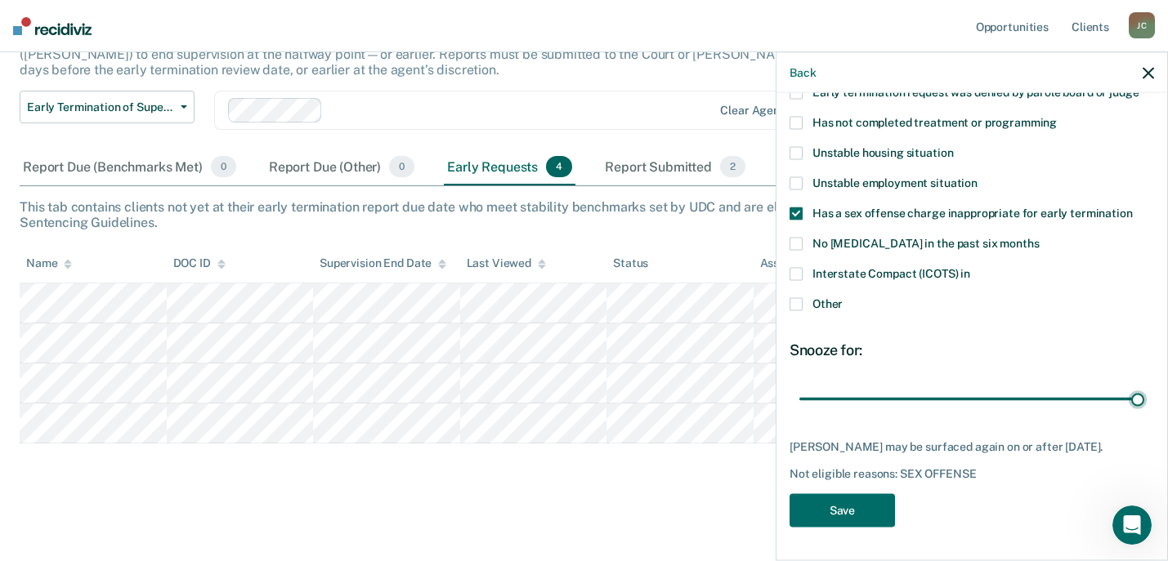
scroll to position [203, 0]
click at [840, 508] on button "Save" at bounding box center [841, 511] width 105 height 34
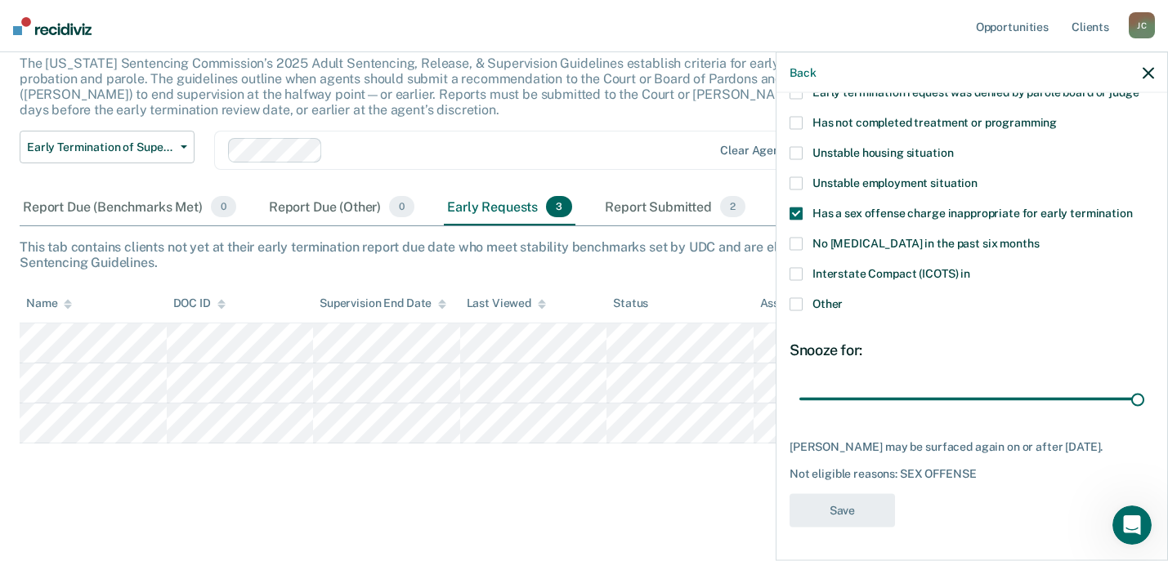
scroll to position [104, 0]
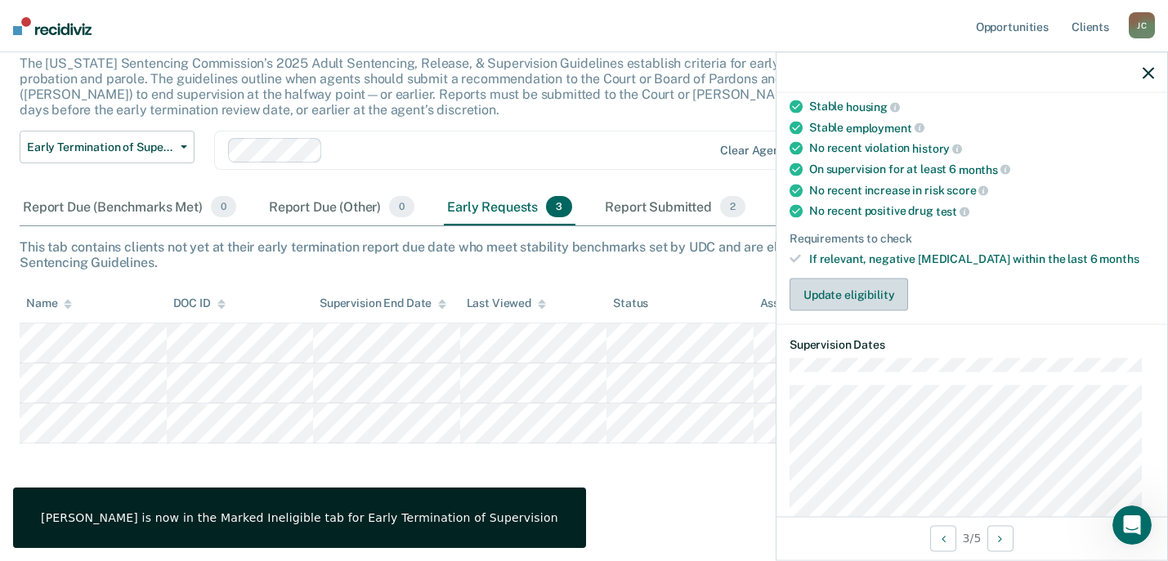
click at [844, 288] on button "Update eligibility" at bounding box center [848, 295] width 119 height 33
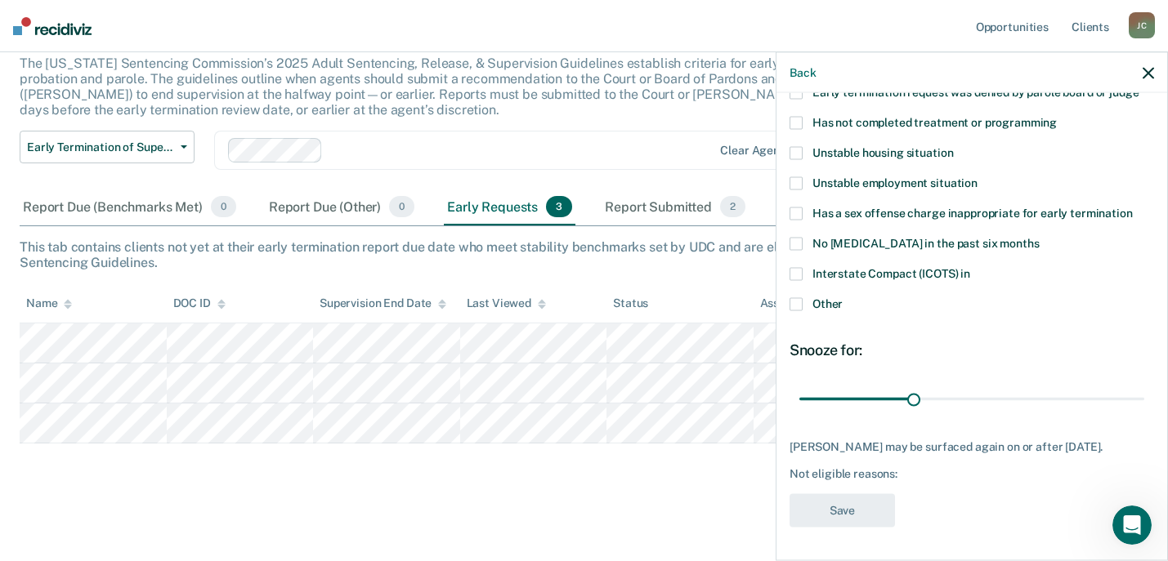
click at [794, 208] on span at bounding box center [795, 214] width 13 height 13
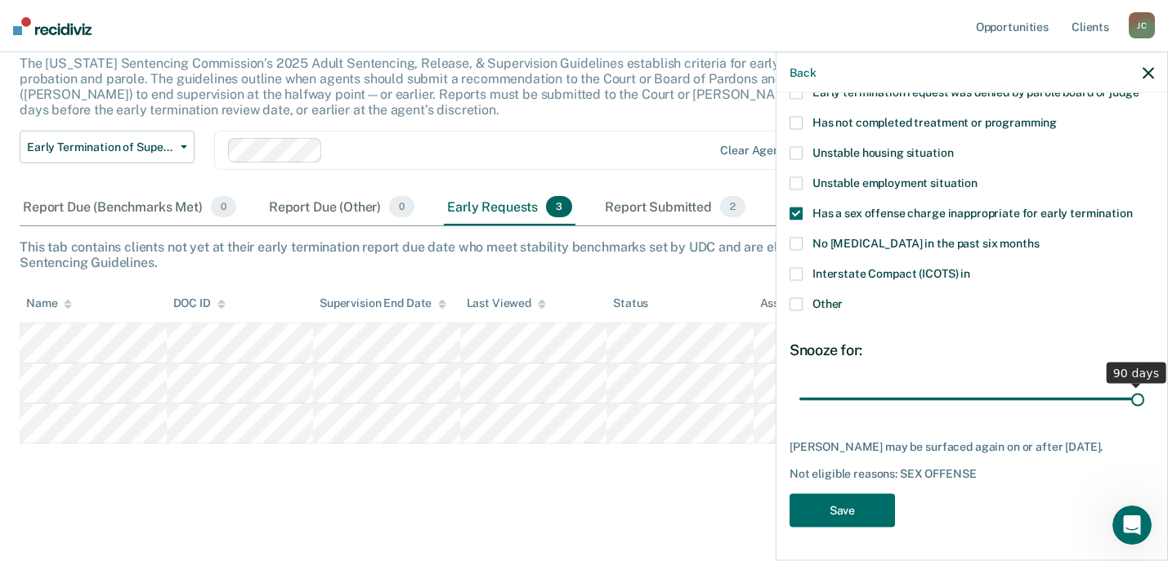
drag, startPoint x: 907, startPoint y: 389, endPoint x: 1135, endPoint y: 388, distance: 228.0
type input "90"
click at [1135, 388] on input "range" at bounding box center [971, 399] width 345 height 29
click at [841, 508] on button "Save" at bounding box center [841, 511] width 105 height 34
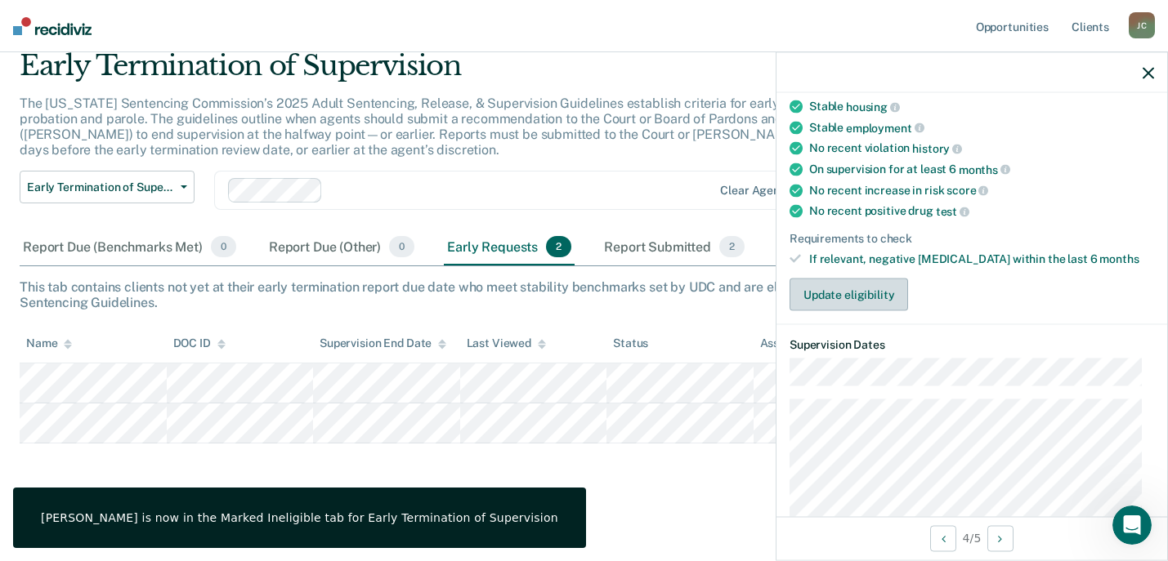
click at [851, 293] on button "Update eligibility" at bounding box center [848, 295] width 119 height 33
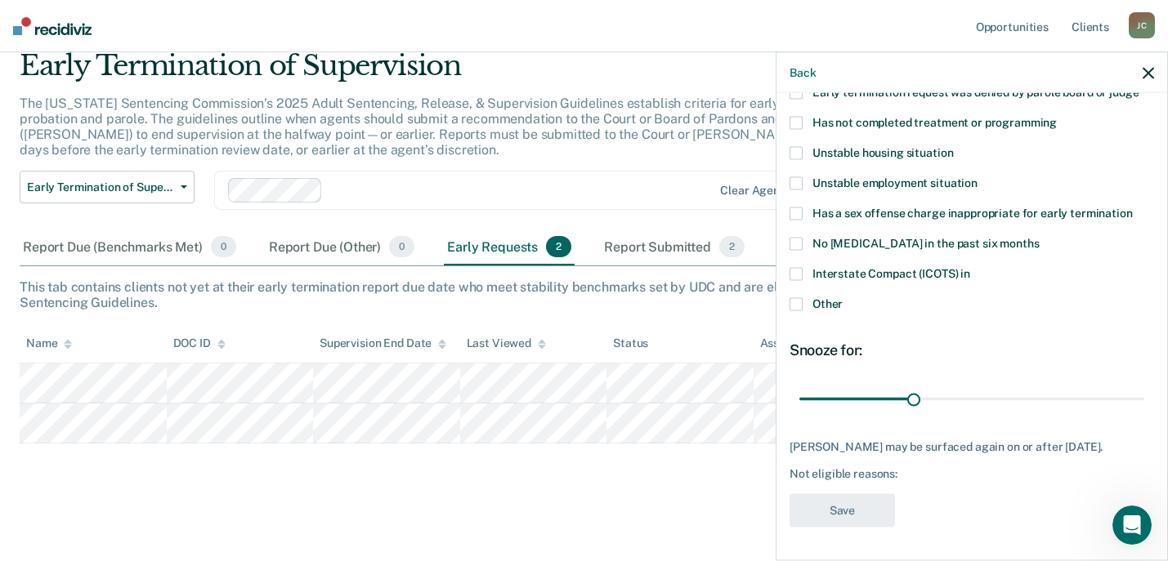
click at [794, 208] on span at bounding box center [795, 214] width 13 height 13
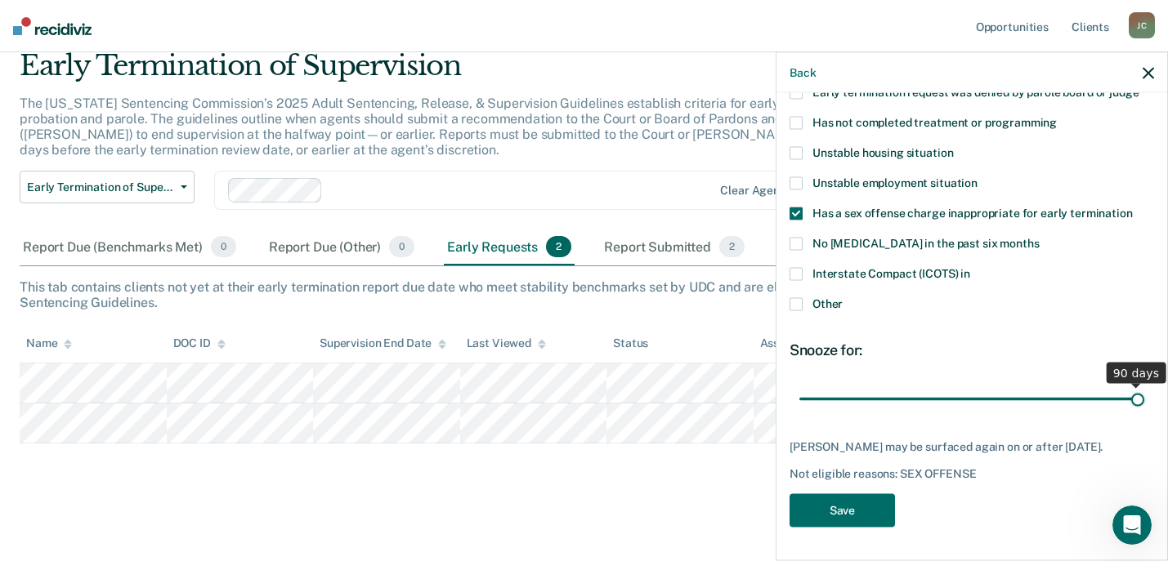
drag, startPoint x: 910, startPoint y: 390, endPoint x: 1138, endPoint y: 392, distance: 228.0
type input "90"
click at [1138, 392] on input "range" at bounding box center [971, 399] width 345 height 29
click at [842, 512] on button "Save" at bounding box center [841, 511] width 105 height 34
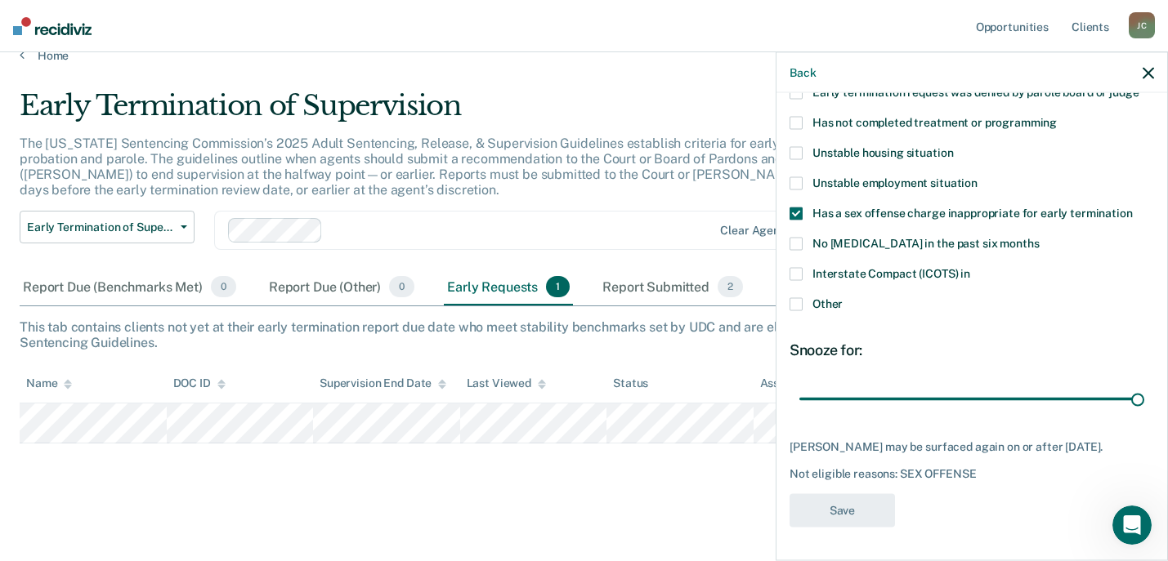
scroll to position [24, 0]
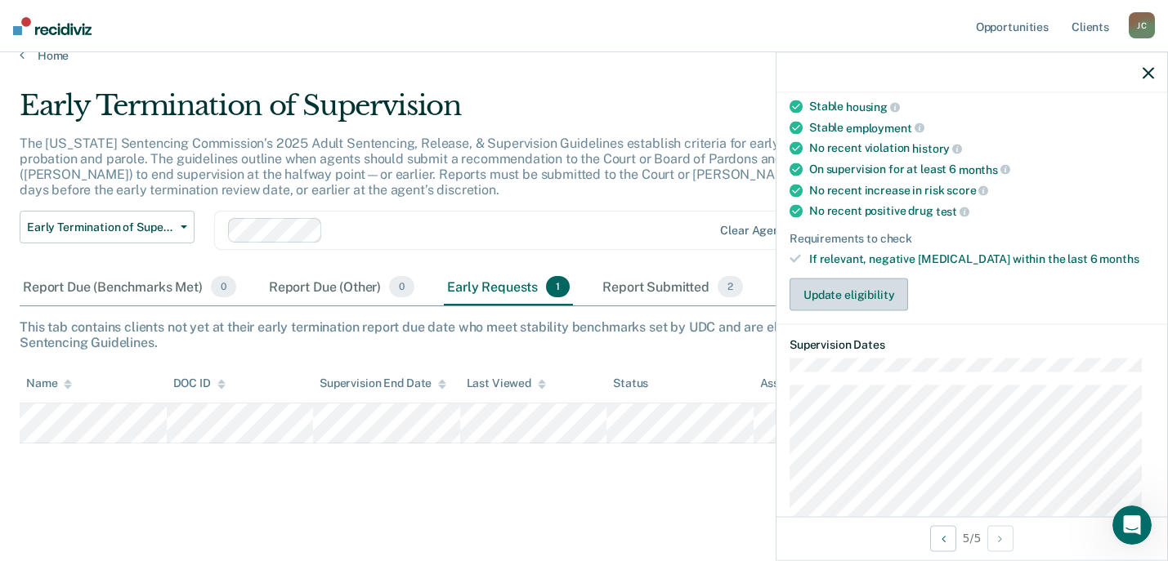
click at [838, 297] on button "Update eligibility" at bounding box center [848, 295] width 119 height 33
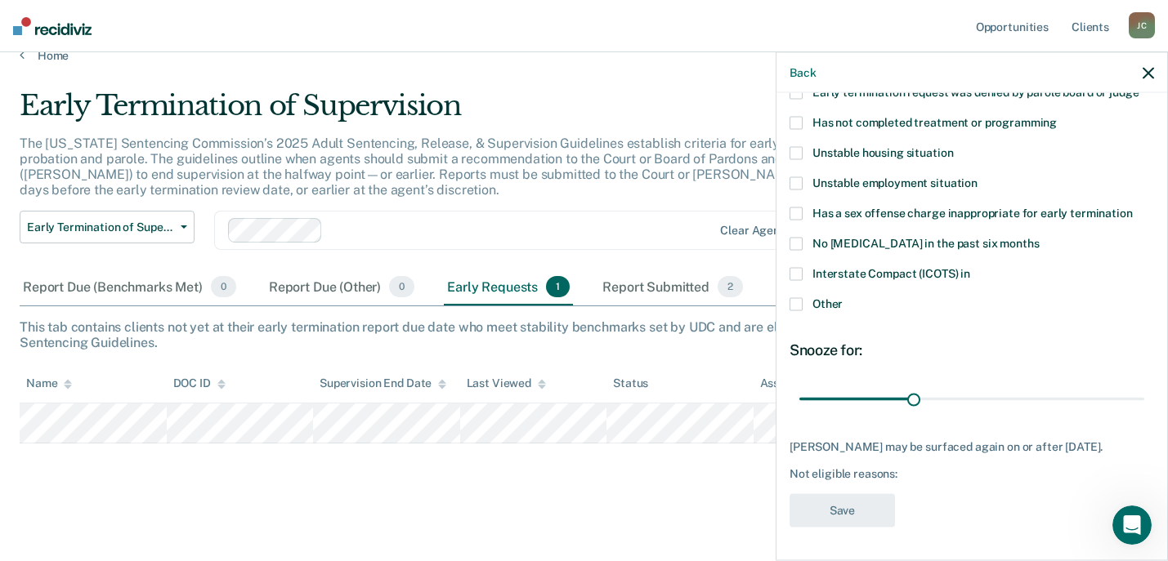
click at [795, 208] on span at bounding box center [795, 214] width 13 height 13
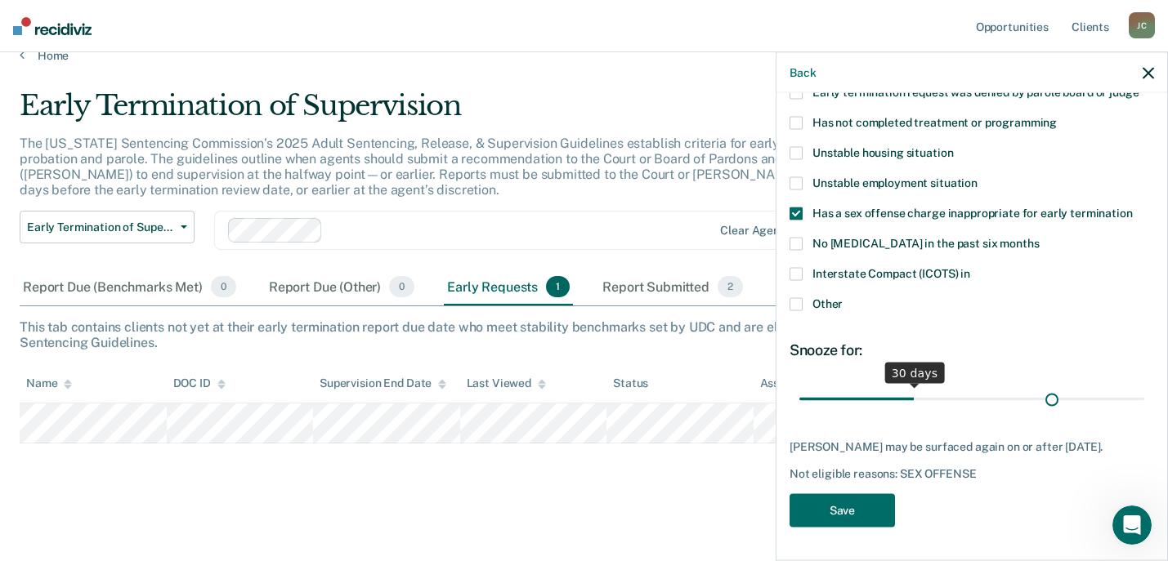
scroll to position [203, 0]
drag, startPoint x: 910, startPoint y: 387, endPoint x: 1157, endPoint y: 400, distance: 247.2
type input "90"
click at [1144, 400] on input "range" at bounding box center [971, 399] width 345 height 29
click at [845, 512] on button "Save" at bounding box center [841, 511] width 105 height 34
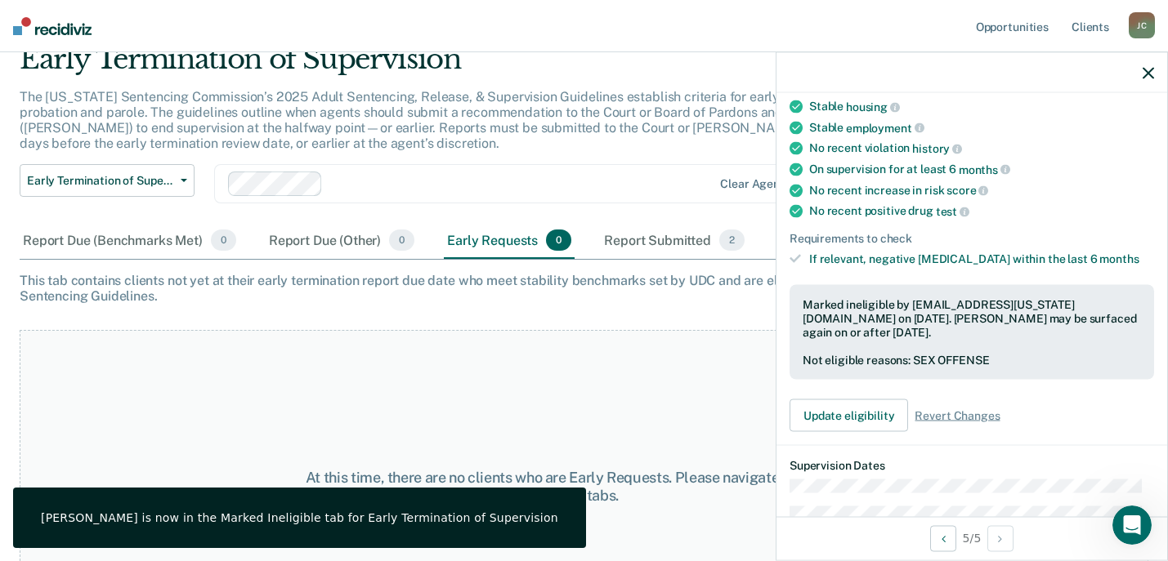
scroll to position [0, 0]
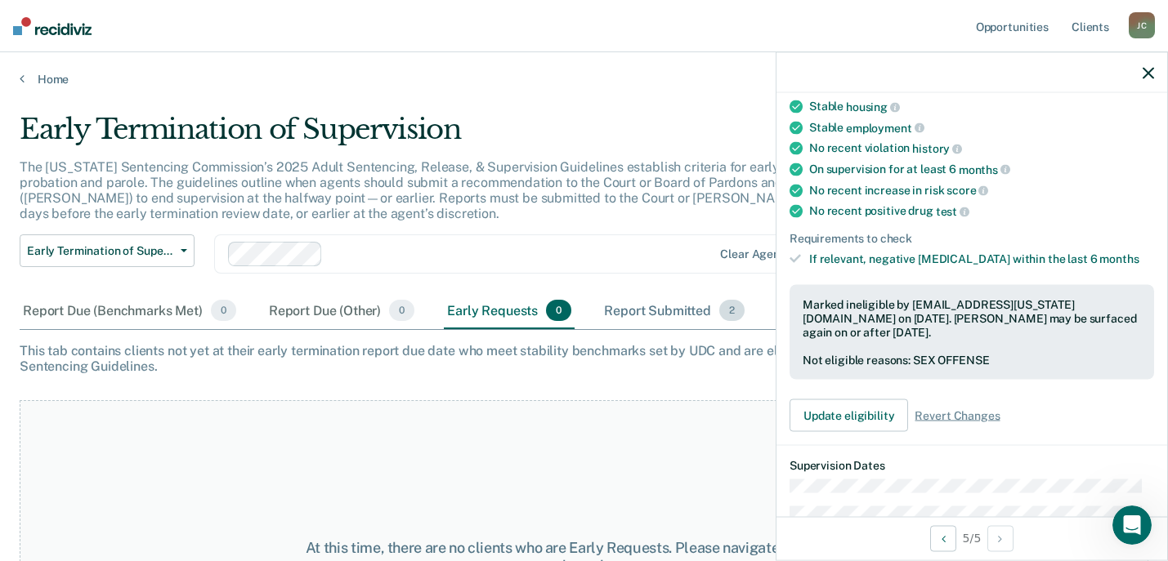
click at [657, 310] on div "Report Submitted 2" at bounding box center [674, 311] width 147 height 36
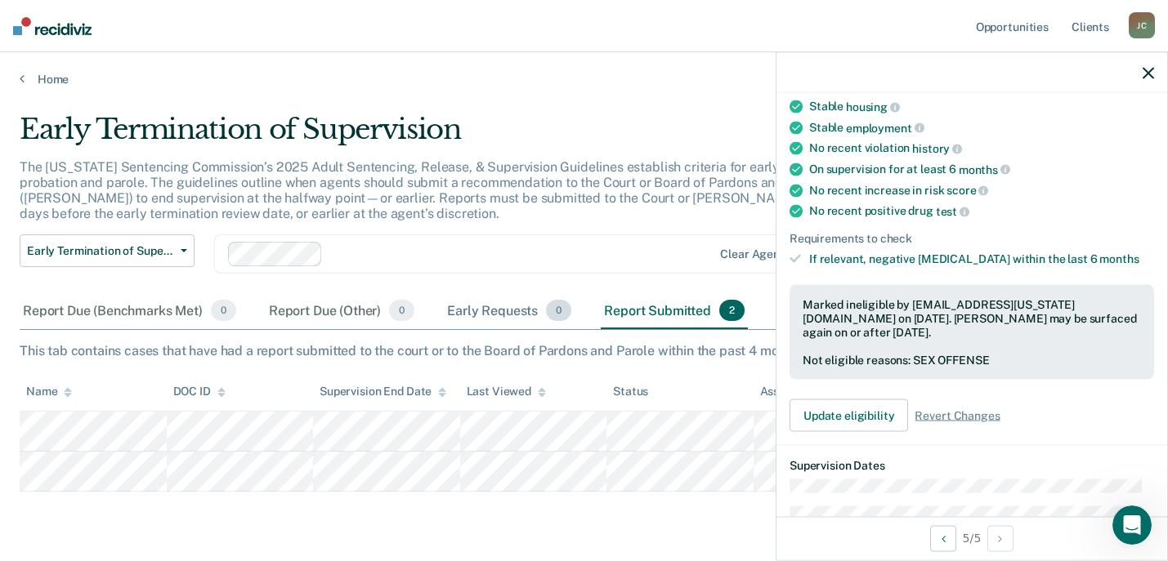
click at [492, 311] on div "Early Requests 0" at bounding box center [509, 311] width 131 height 36
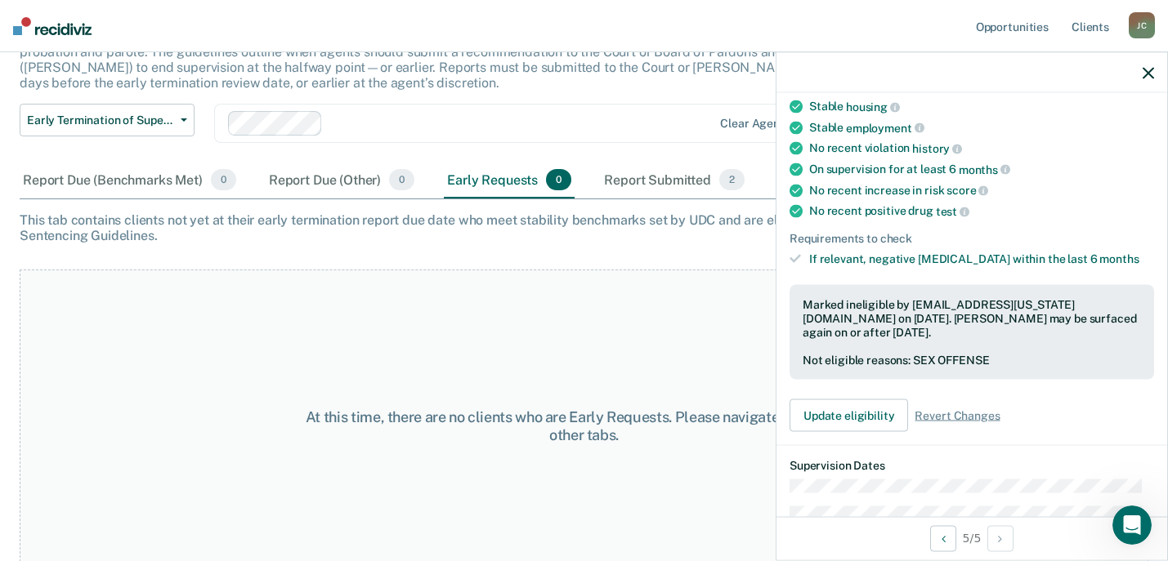
scroll to position [152, 0]
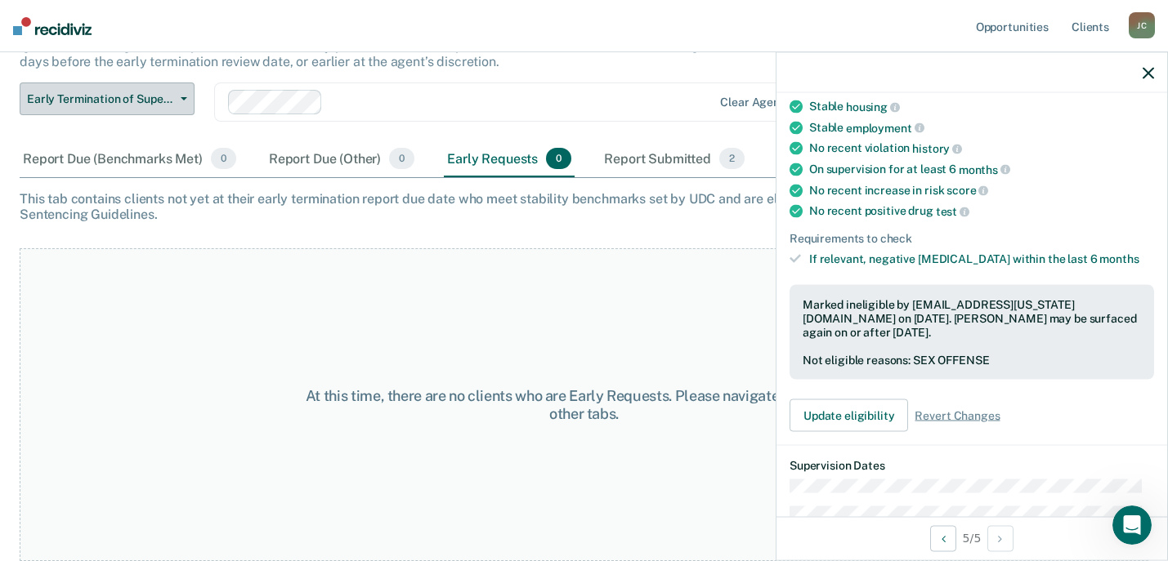
click at [155, 97] on span "Early Termination of Supervision" at bounding box center [100, 99] width 147 height 14
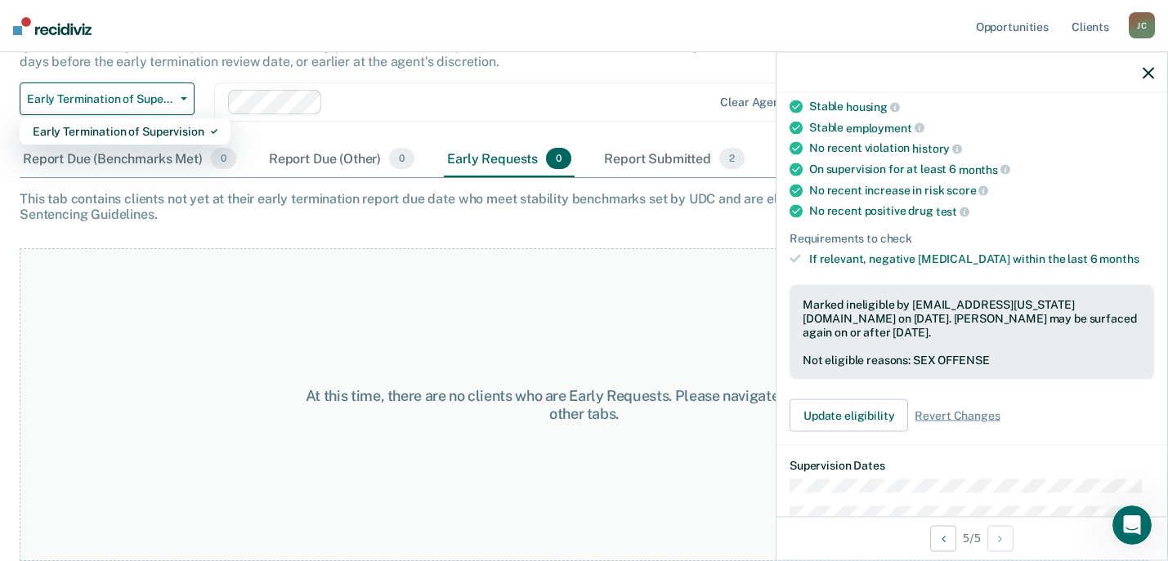
click at [381, 59] on div "The [US_STATE] Sentencing Commission’s 2025 Adult Sentencing, Release, & Superv…" at bounding box center [458, 45] width 876 height 76
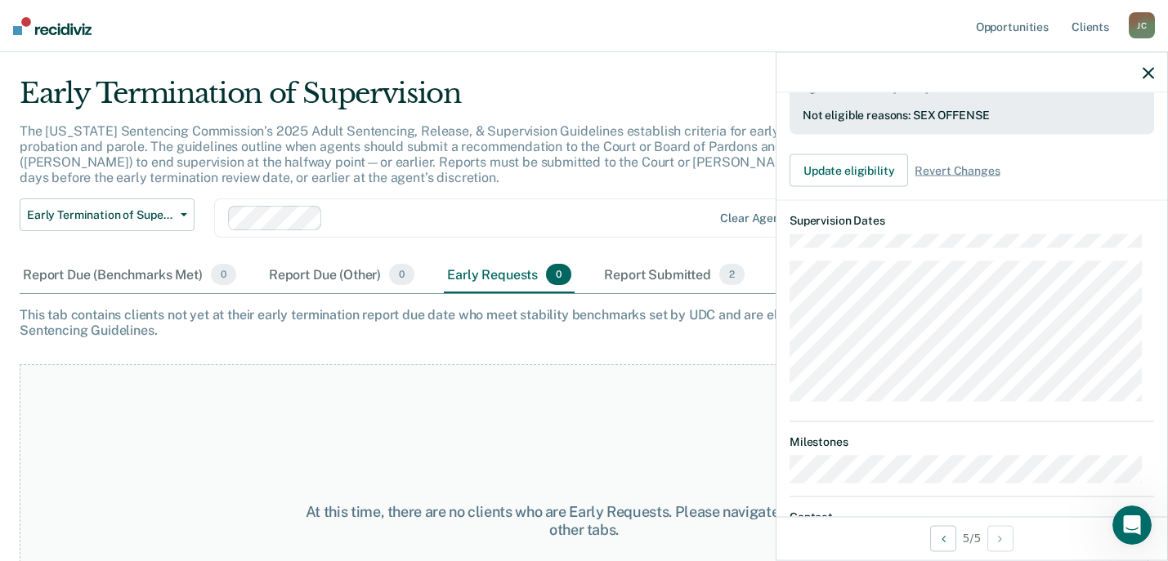
scroll to position [0, 0]
